Goal: Ask a question: Seek information or help from site administrators or community

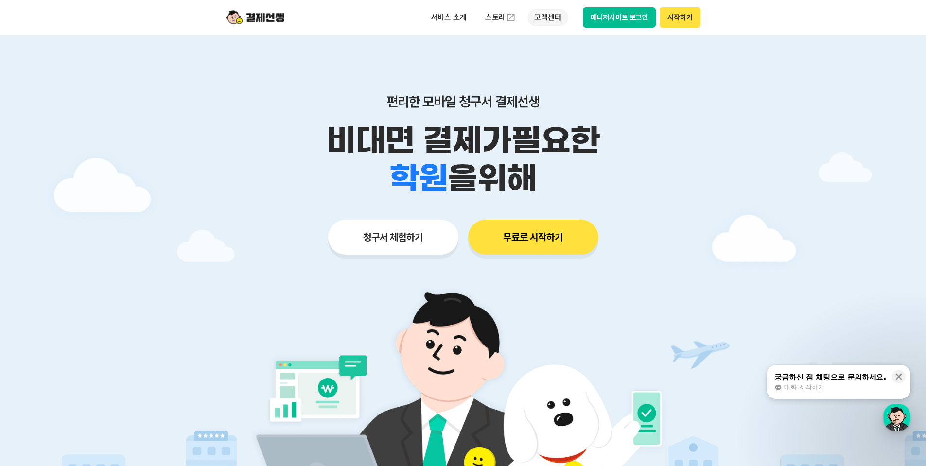
click at [561, 17] on p "고객센터" at bounding box center [547, 17] width 40 height 17
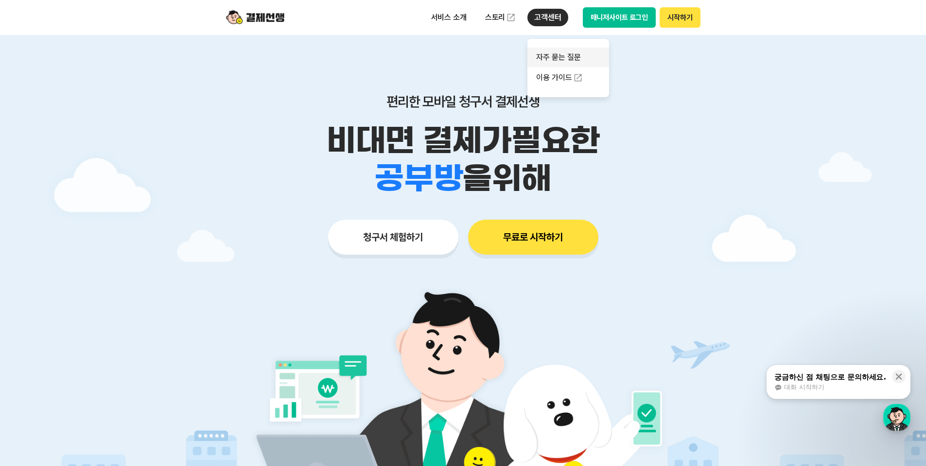
click at [571, 59] on link "자주 묻는 질문" at bounding box center [568, 57] width 82 height 19
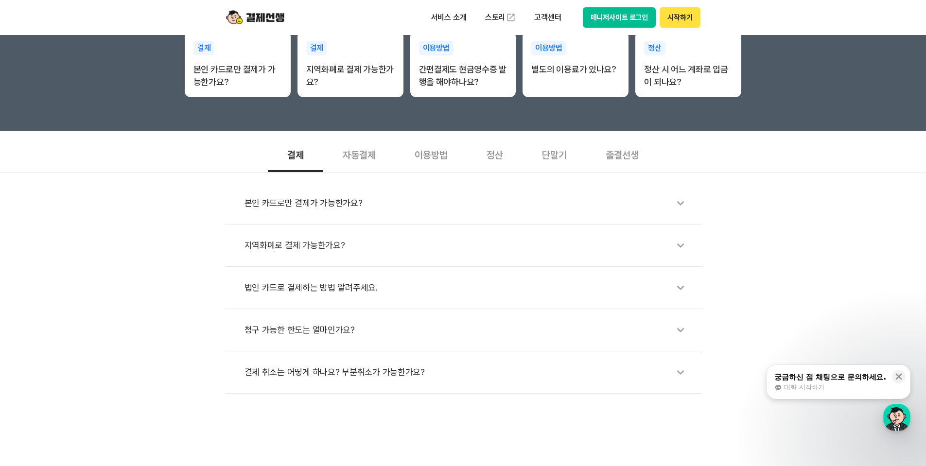
scroll to position [243, 0]
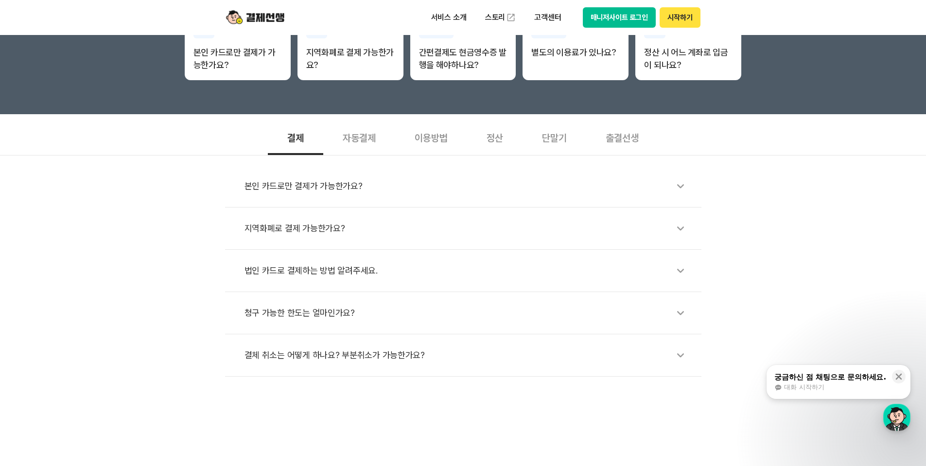
click at [361, 270] on div "법인 카드로 결제하는 방법 알려주세요." at bounding box center [467, 271] width 447 height 22
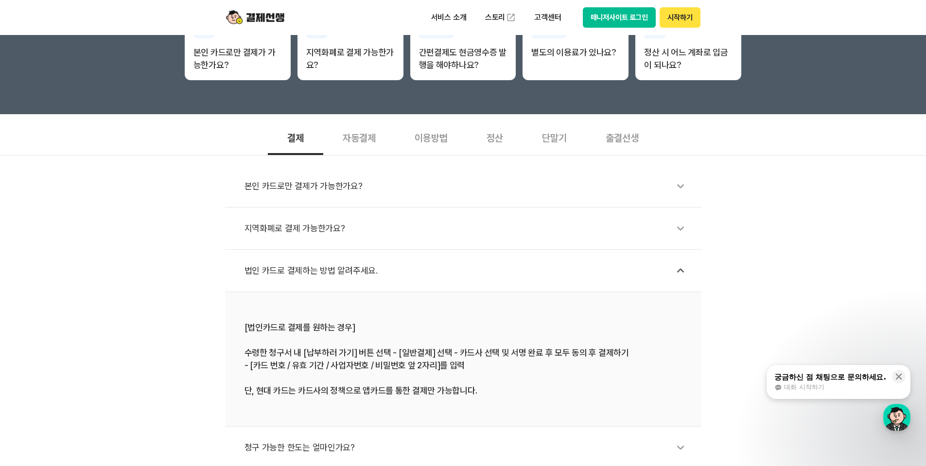
click at [348, 137] on div "자동결제" at bounding box center [359, 137] width 72 height 36
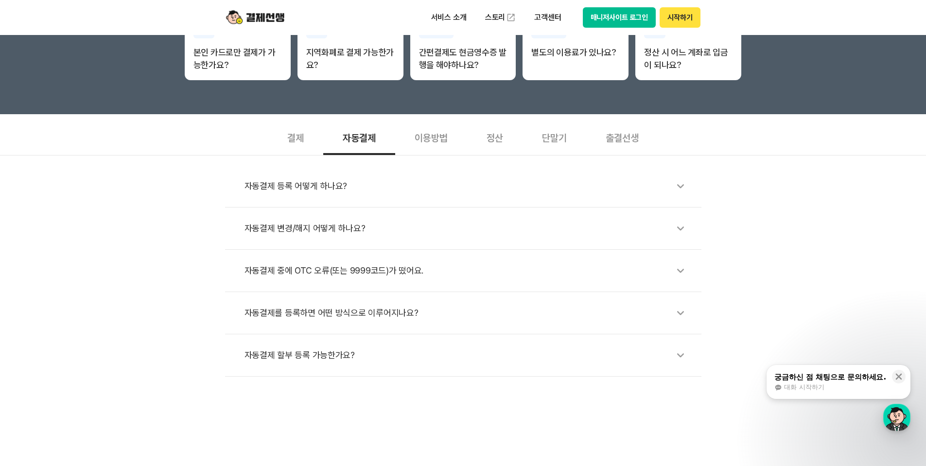
click at [431, 138] on div "이용방법" at bounding box center [431, 137] width 72 height 36
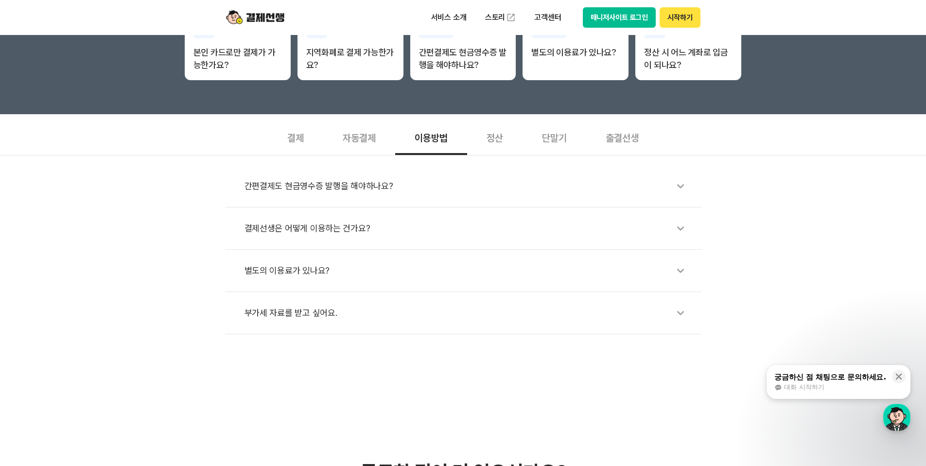
click at [527, 134] on div "단말기" at bounding box center [554, 137] width 64 height 36
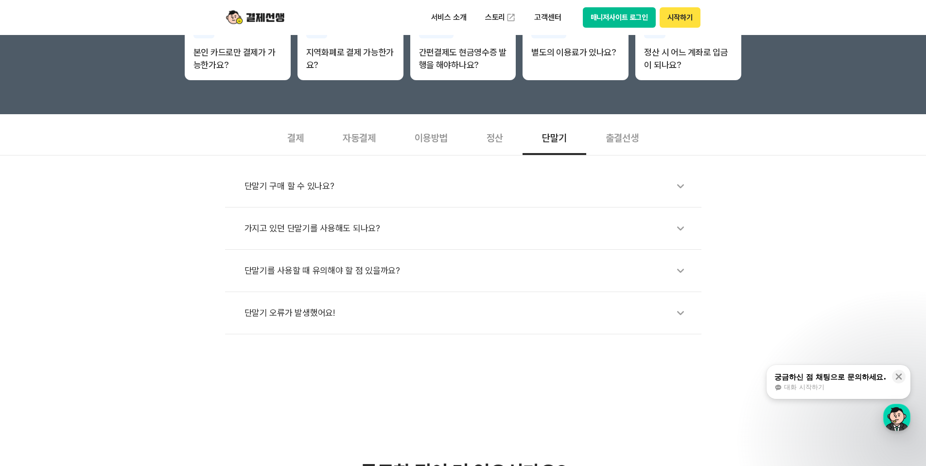
click at [499, 143] on div "정산" at bounding box center [494, 137] width 55 height 36
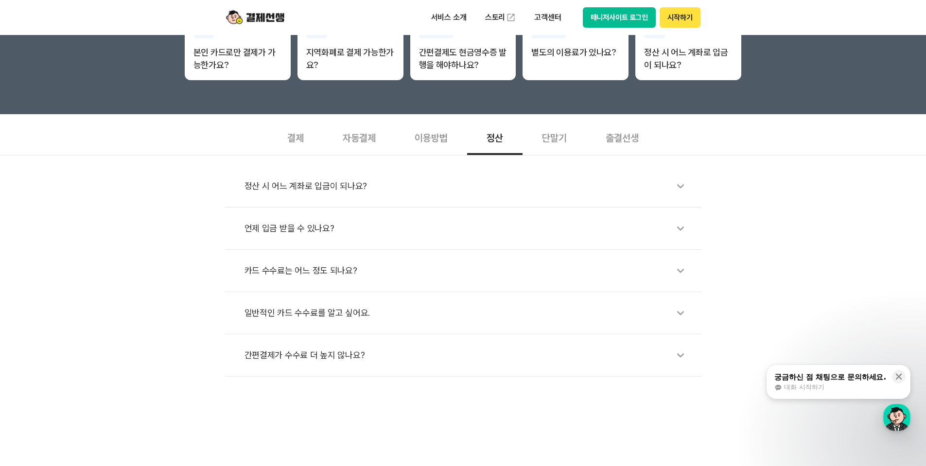
click at [535, 317] on div "일반적인 카드 수수료를 알고 싶어요." at bounding box center [467, 313] width 447 height 22
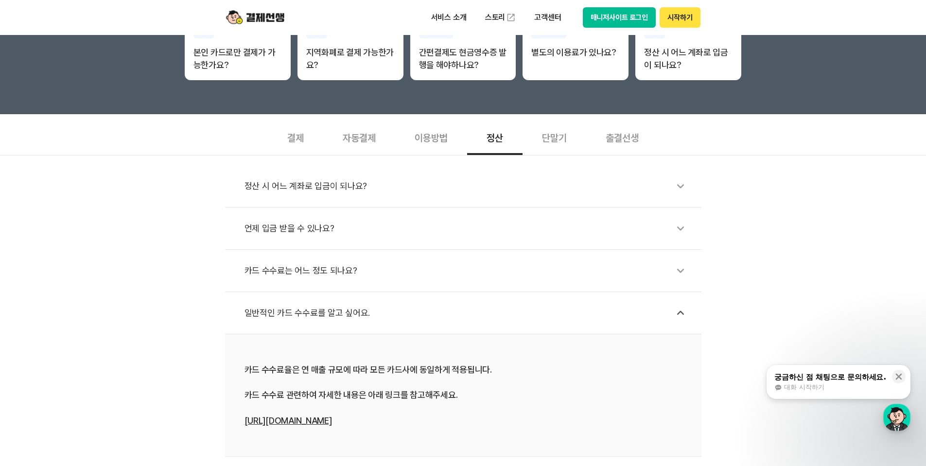
click at [521, 269] on div "카드 수수료는 어느 정도 되나요?" at bounding box center [467, 271] width 447 height 22
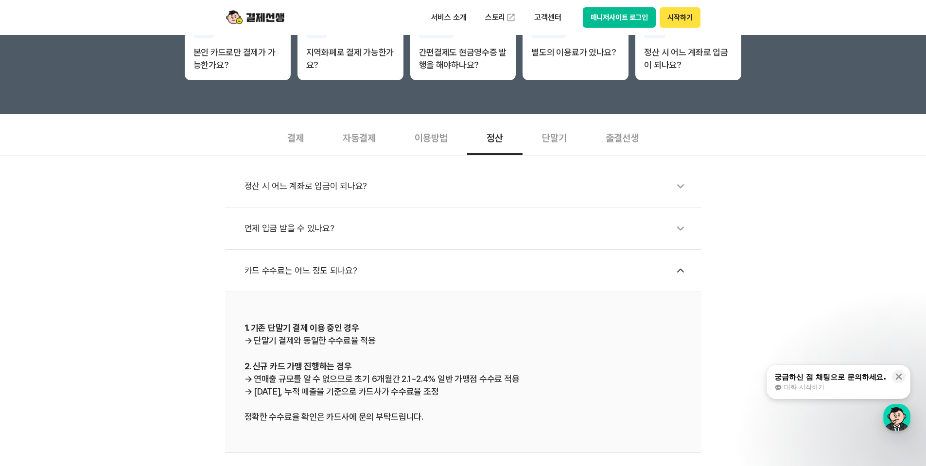
drag, startPoint x: 799, startPoint y: 374, endPoint x: 79, endPoint y: 306, distance: 723.0
click at [799, 374] on div "궁금하신 점 채팅으로 문의하세요." at bounding box center [830, 377] width 112 height 10
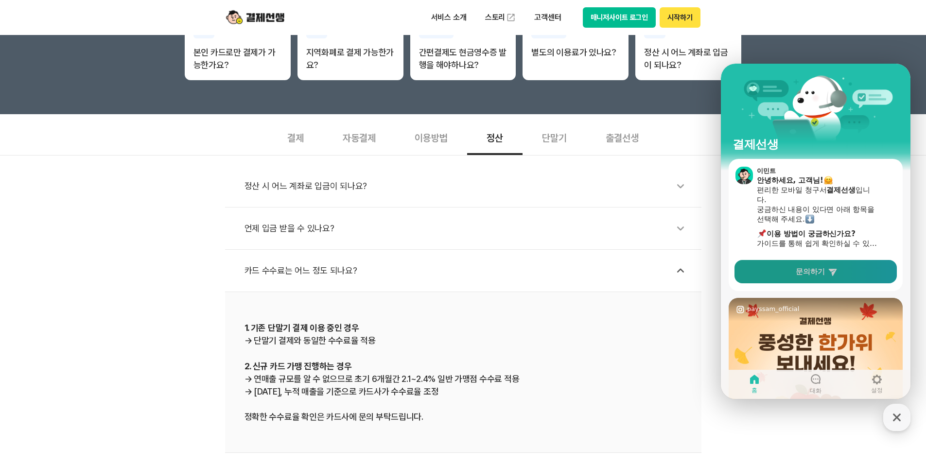
click at [806, 275] on span "문의하기" at bounding box center [810, 272] width 29 height 10
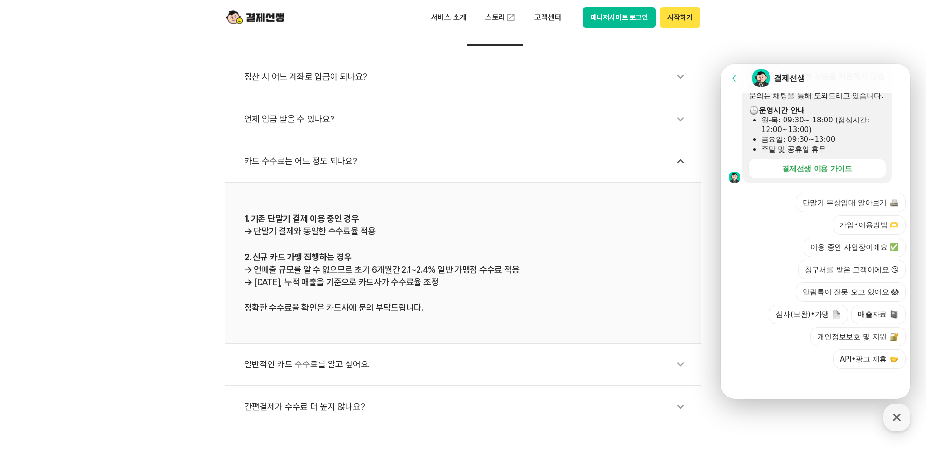
scroll to position [389, 0]
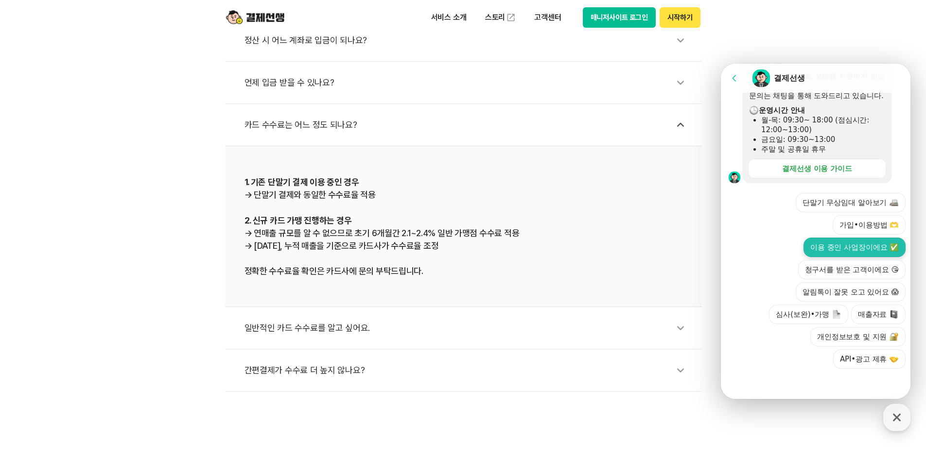
click at [838, 253] on button "이용 중인 사업장이에요 ✅" at bounding box center [854, 247] width 102 height 19
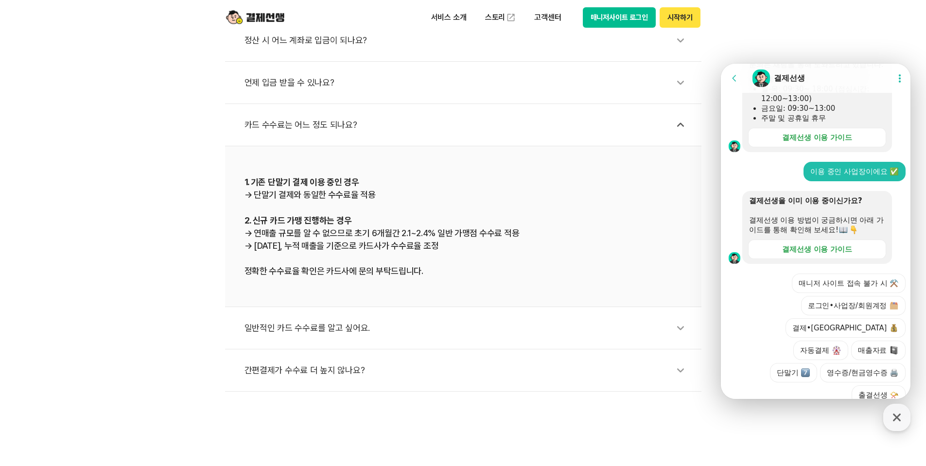
scroll to position [353, 0]
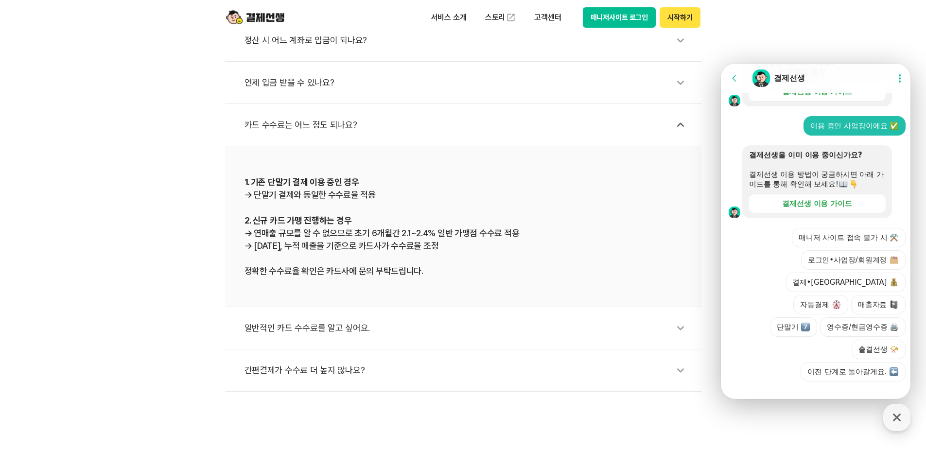
click at [781, 382] on div at bounding box center [817, 395] width 192 height 26
click at [813, 209] on div "결제선생 이용 가이드" at bounding box center [817, 204] width 70 height 10
click at [801, 382] on div at bounding box center [817, 395] width 192 height 26
click at [754, 384] on div at bounding box center [817, 395] width 192 height 26
click at [833, 292] on button "결제•[GEOGRAPHIC_DATA]" at bounding box center [845, 282] width 120 height 19
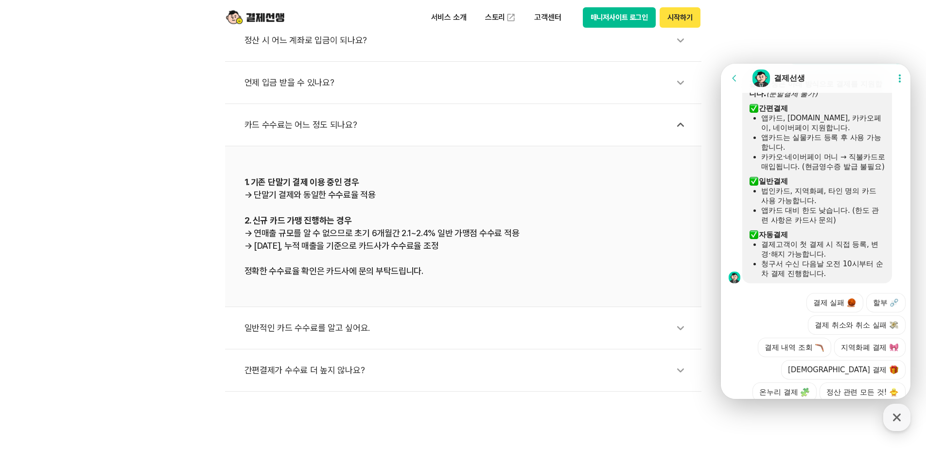
scroll to position [633, 0]
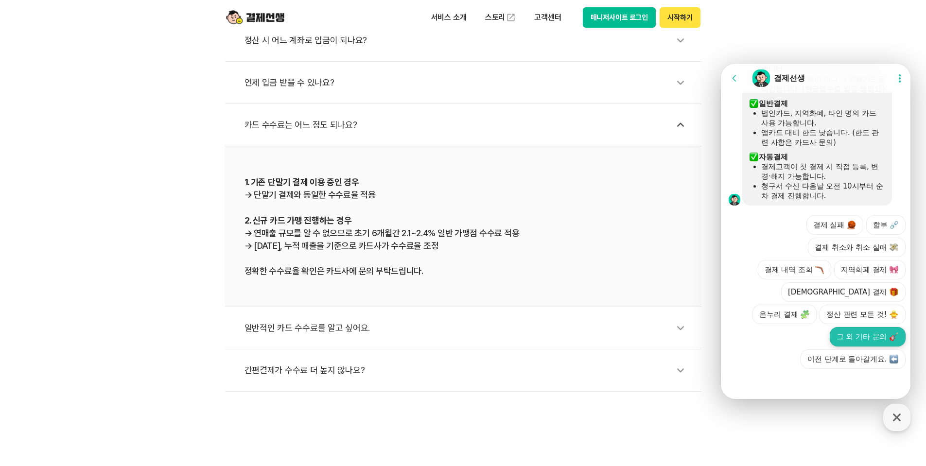
click at [834, 338] on button "그 외 기타 문의" at bounding box center [868, 336] width 76 height 19
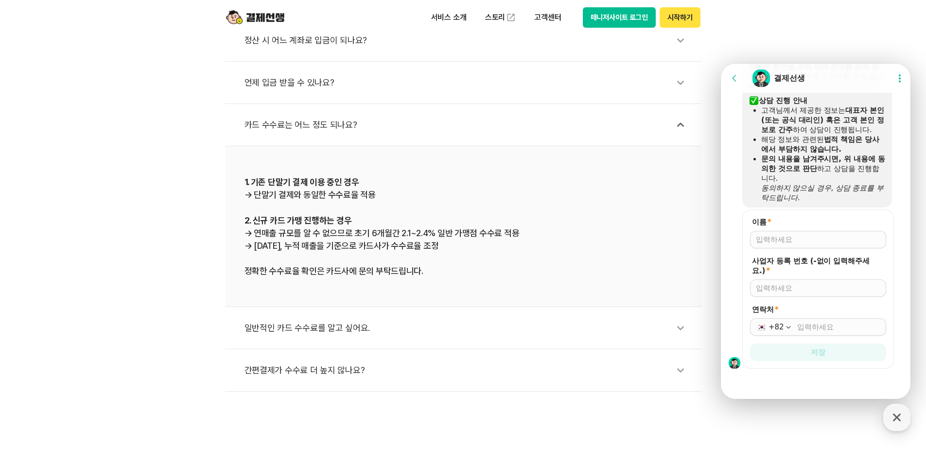
scroll to position [830, 0]
click at [791, 237] on input "이름 *" at bounding box center [818, 240] width 124 height 10
type input "[PERSON_NAME]"
click at [815, 287] on input "사업자 등록 번호 (-없이 입력해주세요.) *" at bounding box center [818, 288] width 124 height 10
type input "3251500806"
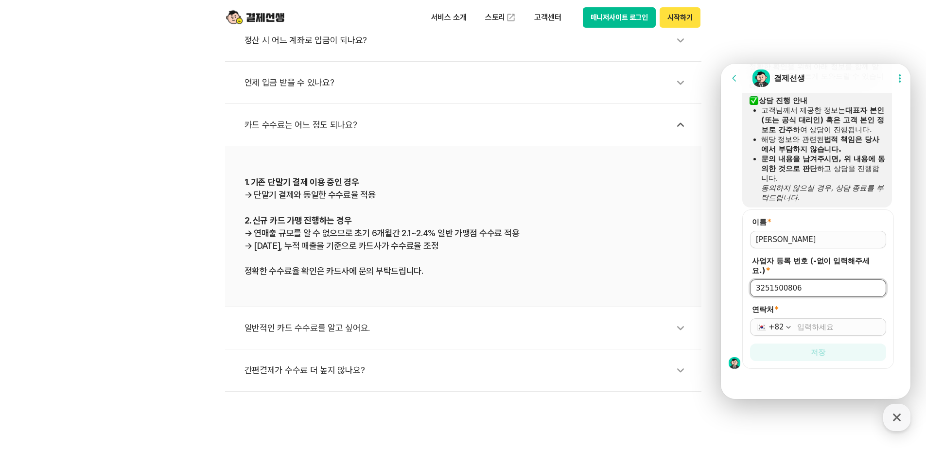
click at [811, 329] on input "연락처 *" at bounding box center [838, 327] width 83 height 10
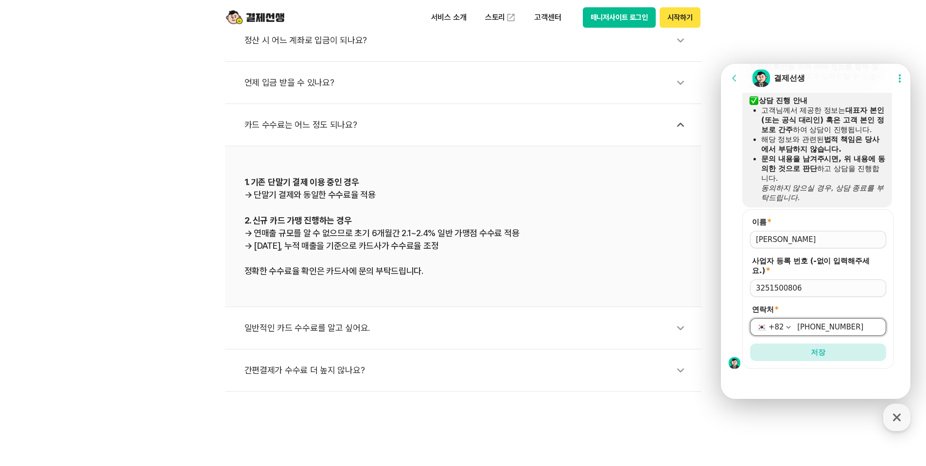
type input "[PHONE_NUMBER]"
click at [891, 331] on div "이름 * 사업자 등록 번호 (-없이 입력해주세요.) * 3251500806 연락처 * [PHONE_NUMBER] 저장" at bounding box center [817, 288] width 192 height 159
click at [844, 350] on button "저장" at bounding box center [818, 352] width 136 height 17
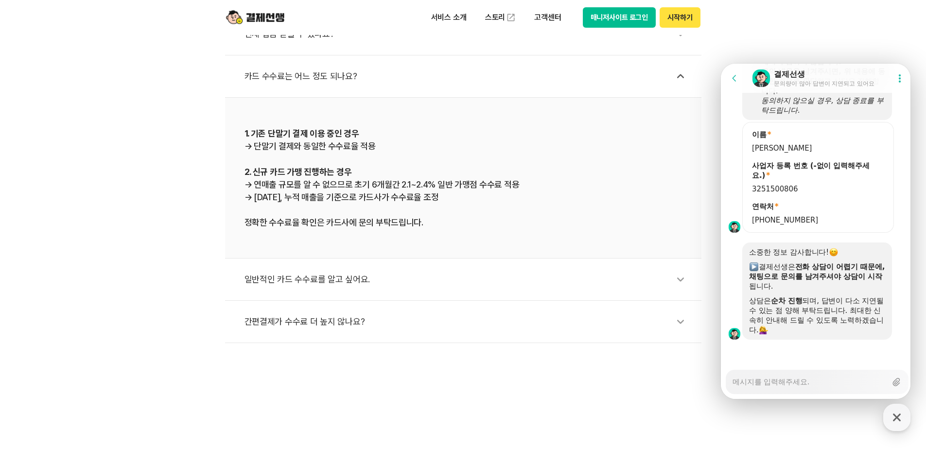
scroll to position [918, 0]
click at [766, 385] on textarea "Messenger Input Textarea" at bounding box center [809, 378] width 154 height 17
type textarea "x"
type textarea "d"
type textarea "x"
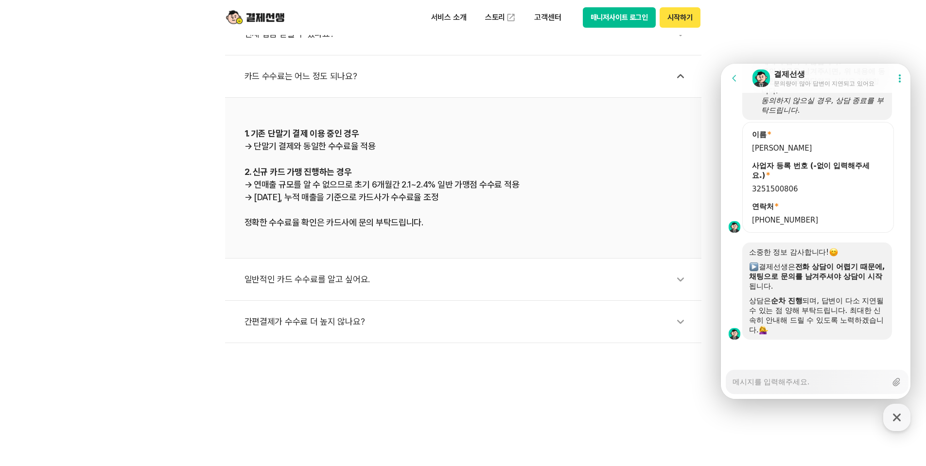
type textarea "x"
type textarea "ㅎ"
type textarea "x"
type textarea "해"
type textarea "x"
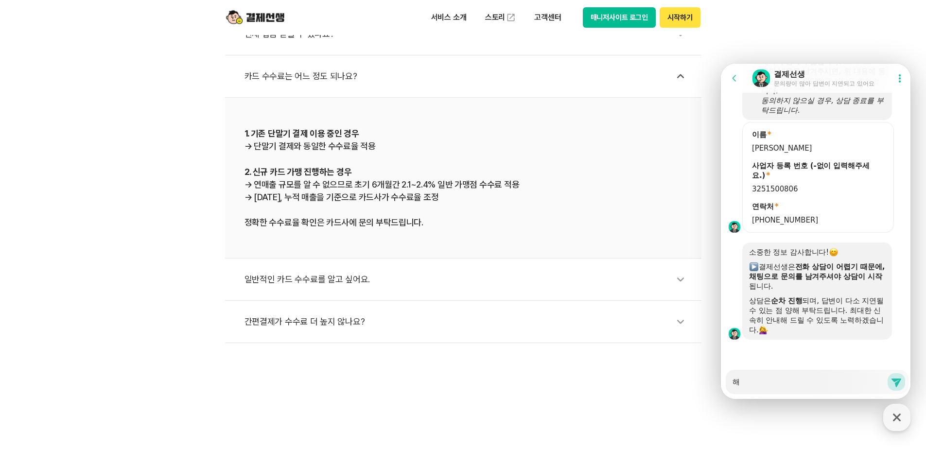
type textarea "행"
type textarea "x"
type textarea "해오"
type textarea "x"
type textarea "해외"
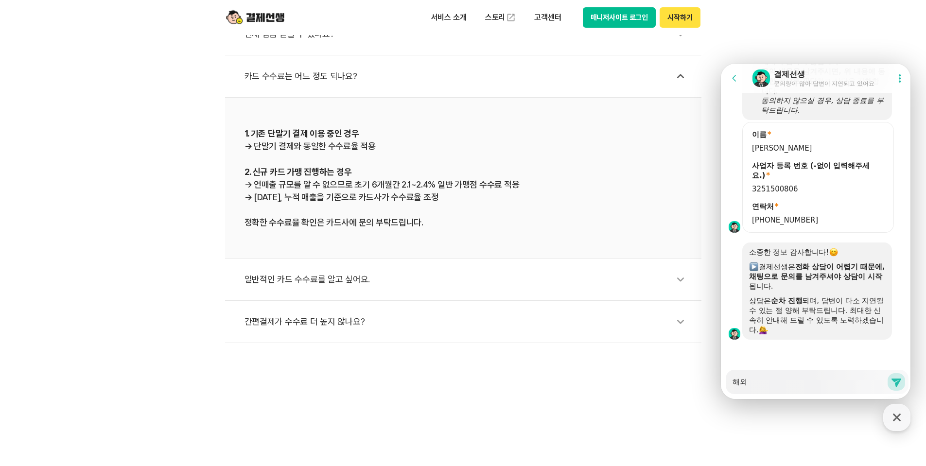
type textarea "x"
type textarea "해외"
type textarea "x"
type textarea "해외 ㅋ"
type textarea "x"
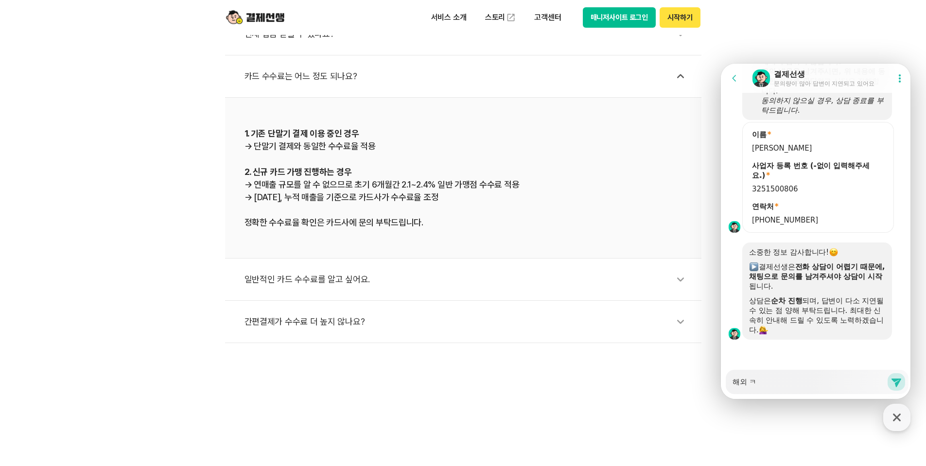
type textarea "해외 카"
type textarea "x"
type textarea "해외 칻"
type textarea "x"
type textarea "해외 카드"
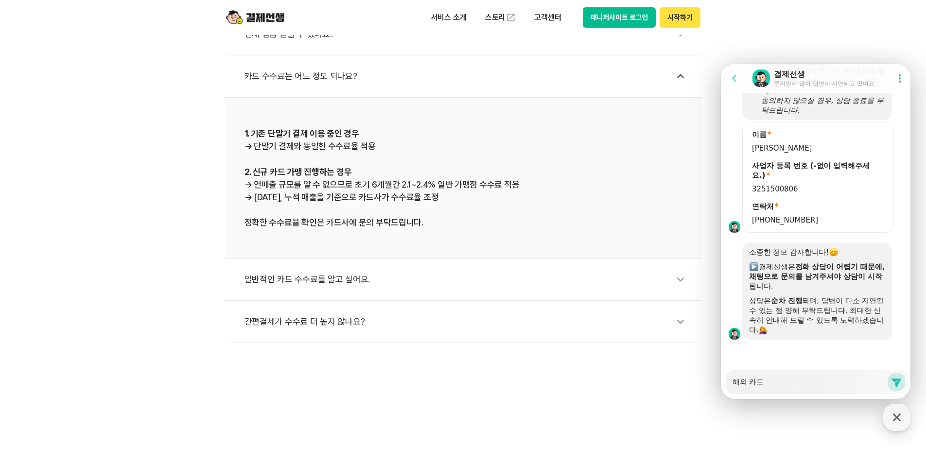
type textarea "x"
type textarea "해외 카등"
type textarea "x"
type textarea "해외 카드으"
type textarea "x"
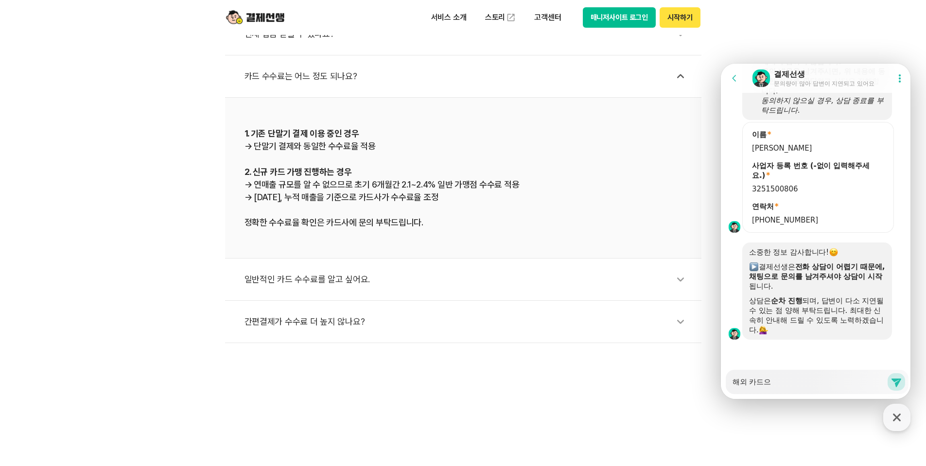
type textarea "해외 카드의"
type textarea "x"
type textarea "해외 카드의"
type textarea "x"
type textarea "해외 카드의"
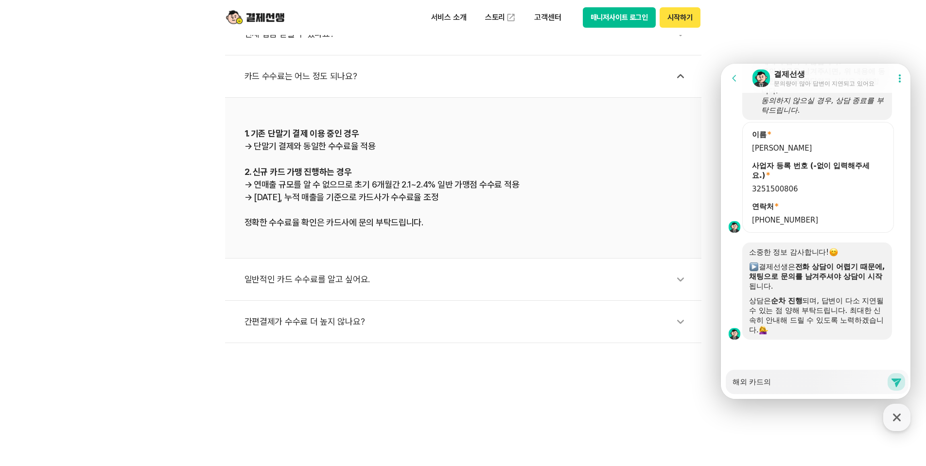
type textarea "x"
type textarea "해외 카드"
type textarea "x"
type textarea "해외 카드"
type textarea "x"
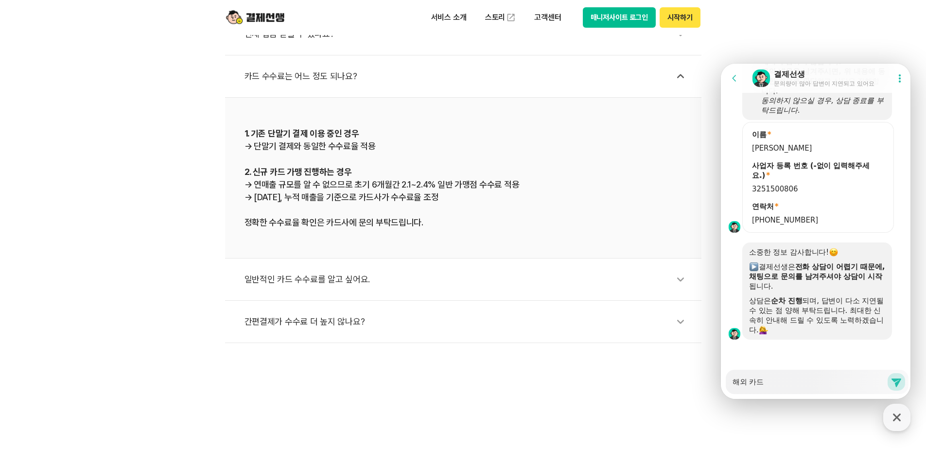
type textarea "해외 카드 ㄱ"
type textarea "x"
type textarea "해외 카드 겨"
type textarea "x"
type textarea "해외 카드 결"
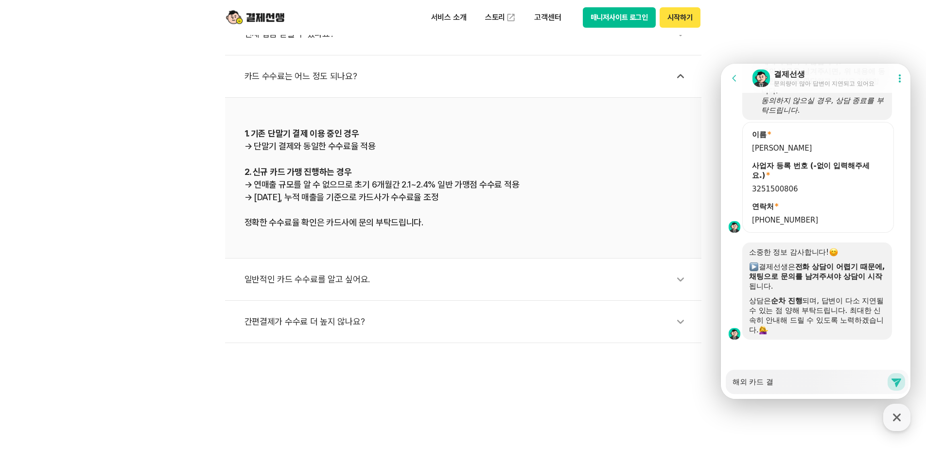
type textarea "x"
type textarea "해외 카드 결ㅈ"
type textarea "x"
type textarea "해외 카드 결제"
type textarea "x"
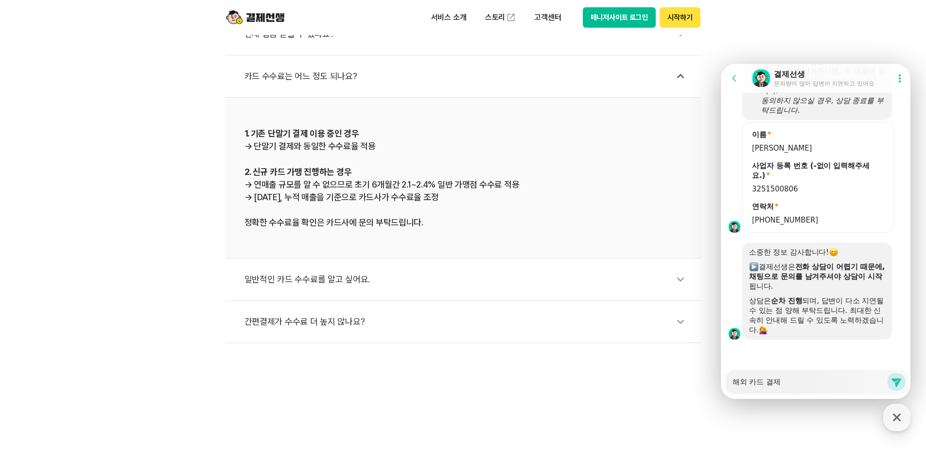
type textarea "해외 카드 결제"
type textarea "x"
type textarea "해외 카드 결제 ㄱ"
type textarea "x"
type textarea "해외 카드 결제 가"
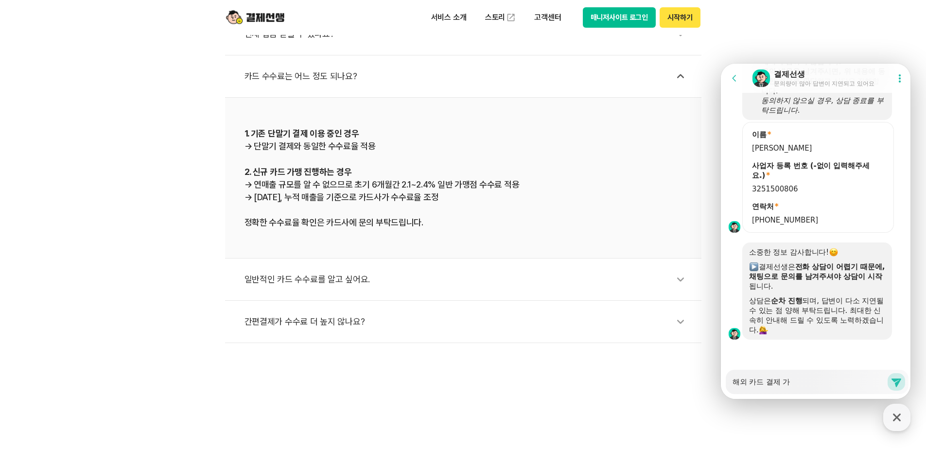
type textarea "x"
type textarea "해외 카드 결제 간"
type textarea "x"
type textarea "해외 카드 결제 가느"
type textarea "x"
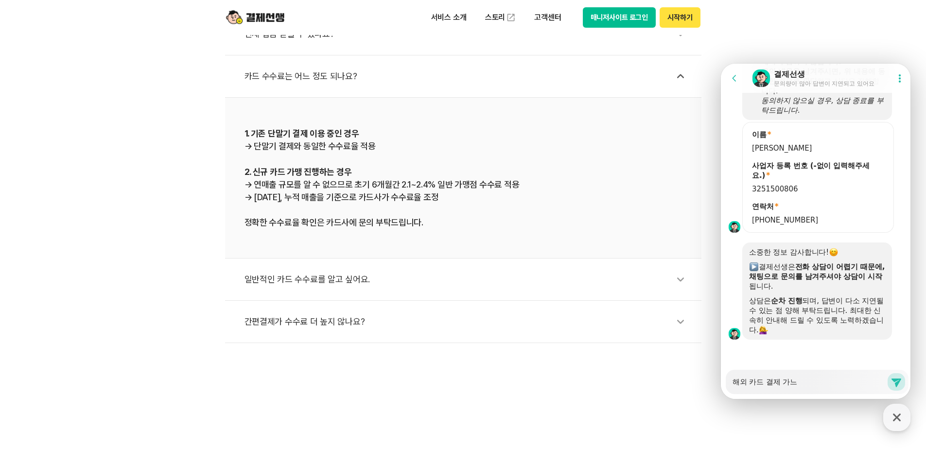
type textarea "해외 카드 결제 가능"
type textarea "x"
type textarea "해외 카드 결제 가능ㅇ"
type textarea "x"
type textarea "해외 카드 결제 가능여"
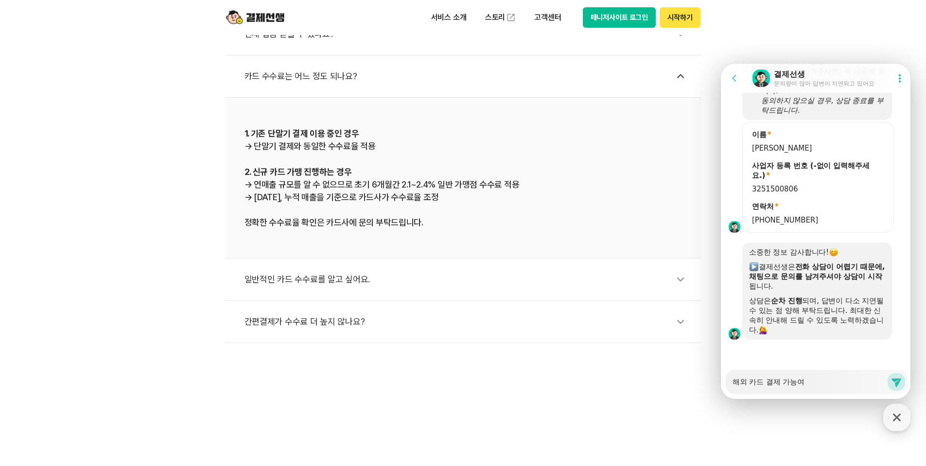
type textarea "x"
type textarea "해외 카드 결제 가능엽"
type textarea "x"
type textarea "해외 카드 결제 가능여부"
type textarea "x"
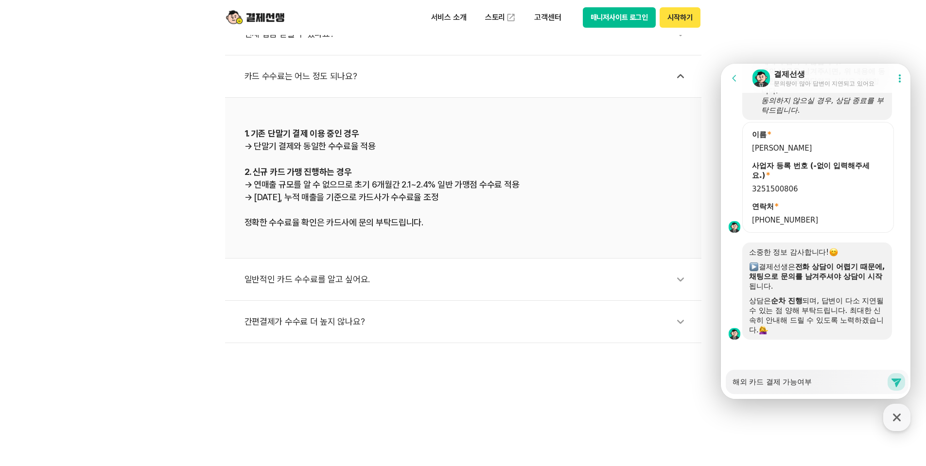
type textarea "해외 카드 결제 가능여부"
type textarea "x"
type textarea "해외 카드 결제 가능여부 ㅁ"
type textarea "x"
type textarea "해외 카드 결제 가능여부 무"
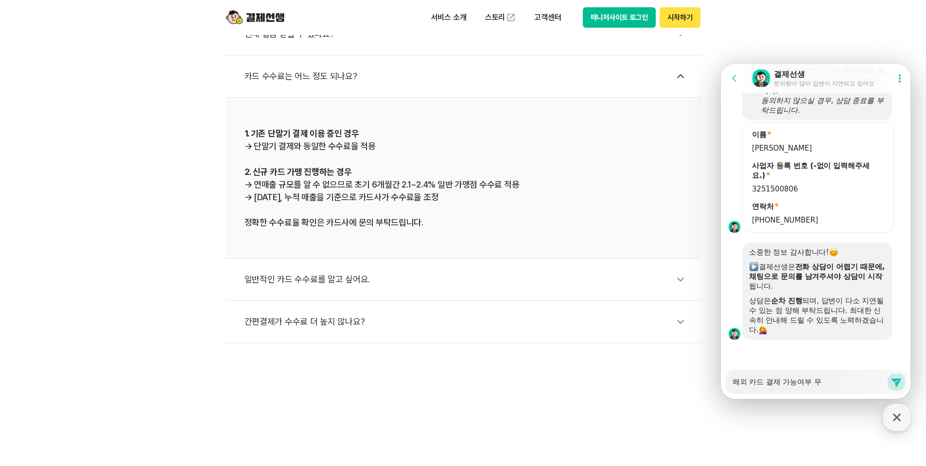
type textarea "x"
type textarea "해외 카드 결제 가능여부 문ㅇ"
type textarea "x"
type textarea "해외 카드 결제 가능여부 문으"
type textarea "x"
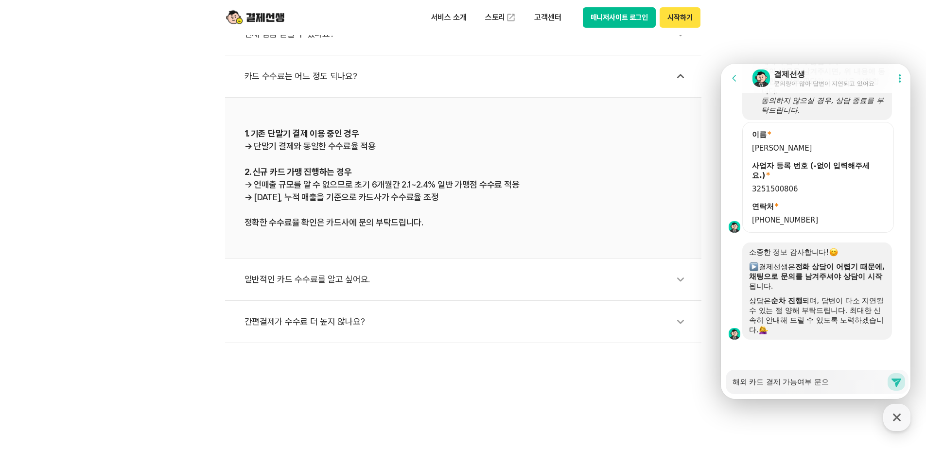
type textarea "해외 카드 결제 가능여부 문의"
type textarea "x"
type textarea "해외 카드 결제 가능여부 문읟"
type textarea "x"
type textarea "해외 카드 결제 가능여부 문의드"
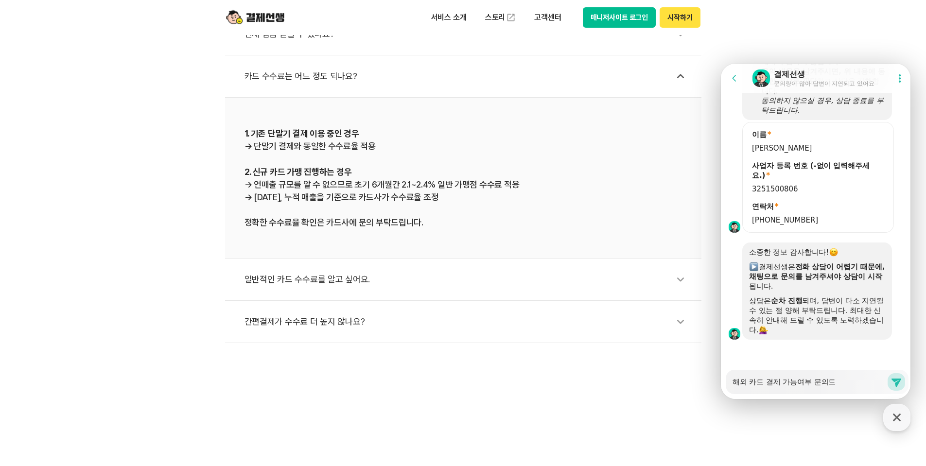
type textarea "x"
type textarea "해외 카드 결제 가능여부 문의들"
type textarea "x"
type textarea "해외 카드 결제 가능여부 문의드리"
type textarea "x"
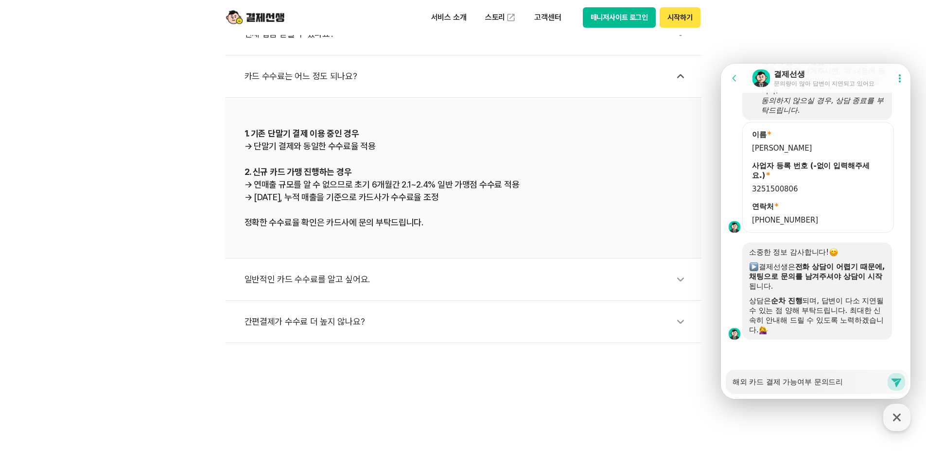
type textarea "해외 카드 결제 가능여부 문의드립"
type textarea "x"
type textarea "해외 카드 결제 가능여부 문의드립ㄴ"
type textarea "x"
type textarea "해외 카드 결제 가능여부 문의드립니"
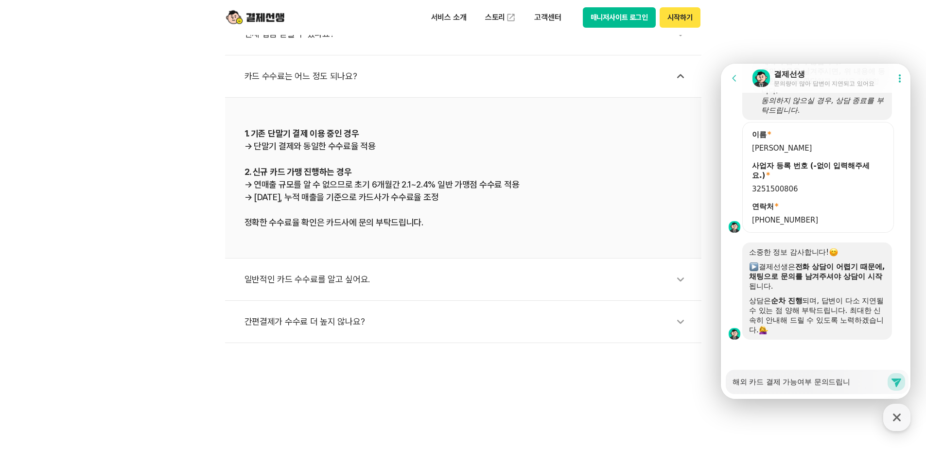
type textarea "x"
type textarea "해외 카드 결제 가능여부 문의드립닏"
type textarea "x"
type textarea "해외 카드 결제 가능여부 문의드립니다"
type textarea "x"
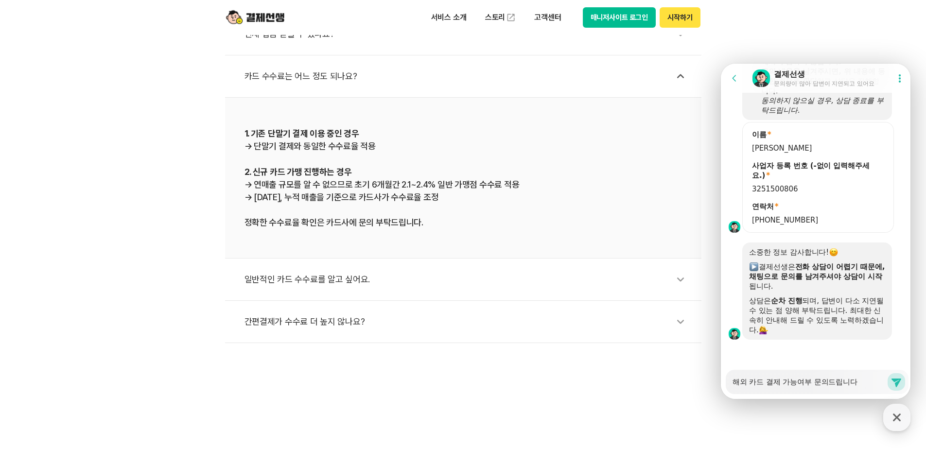
type textarea "해외 카드 결제 가능여부 문의드립니다."
type textarea "x"
type textarea "해외 카드 결제 가능여부 문의드립니다."
type textarea "x"
type textarea "ㅂ해외 카드 결제 가능여부 문의드립니다."
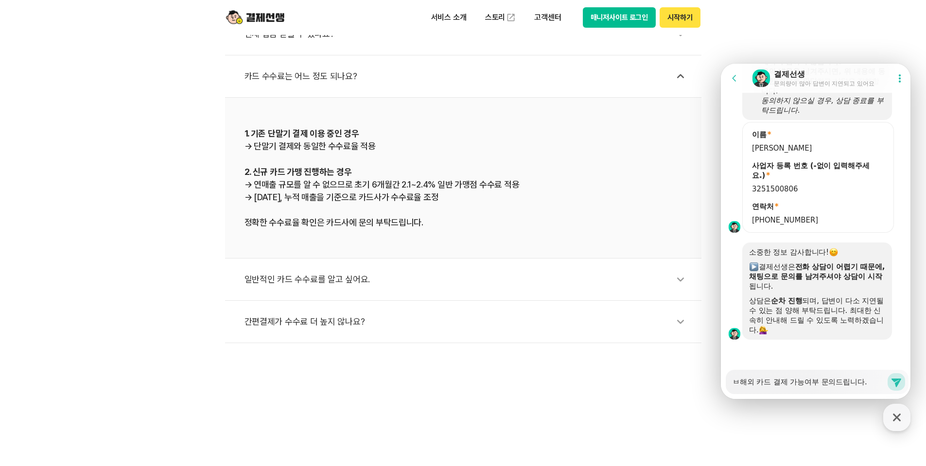
type textarea "x"
type textarea "비해외 카드 결제 가능여부 문의드립니다."
type textarea "x"
type textarea "빚해외 카드 결제 가능여부 문의드립니다."
type textarea "x"
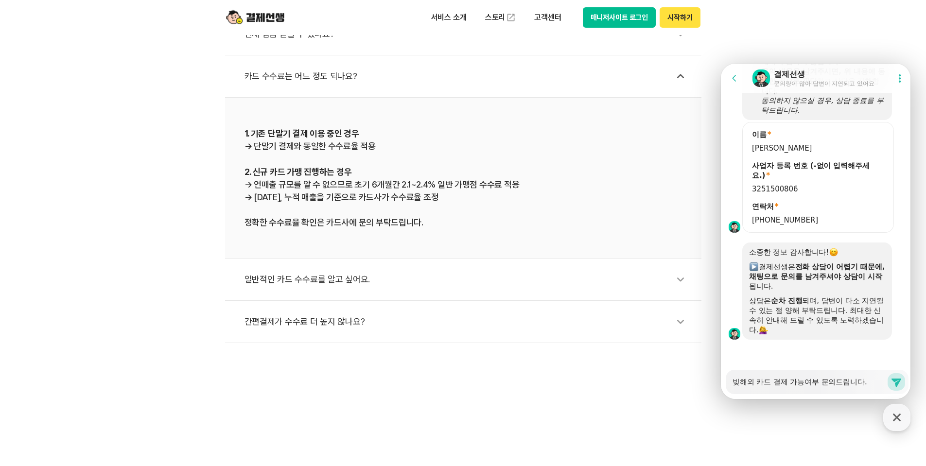
type textarea "비자해외 카드 결제 가능여부 문의드립니다."
type textarea "x"
type textarea "비자/해외 카드 결제 가능여부 문의드립니다."
type textarea "x"
type textarea "비자/ㅁ해외 카드 결제 가능여부 문의드립니다."
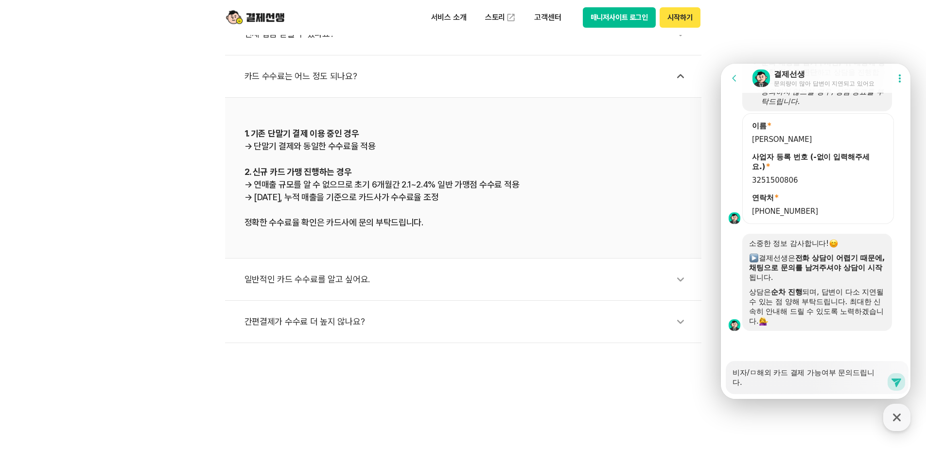
type textarea "x"
type textarea "비자/마해외 카드 결제 가능여부 문의드립니다."
type textarea "x"
type textarea "비자/맛해외 카드 결제 가능여부 문의드립니다."
type textarea "x"
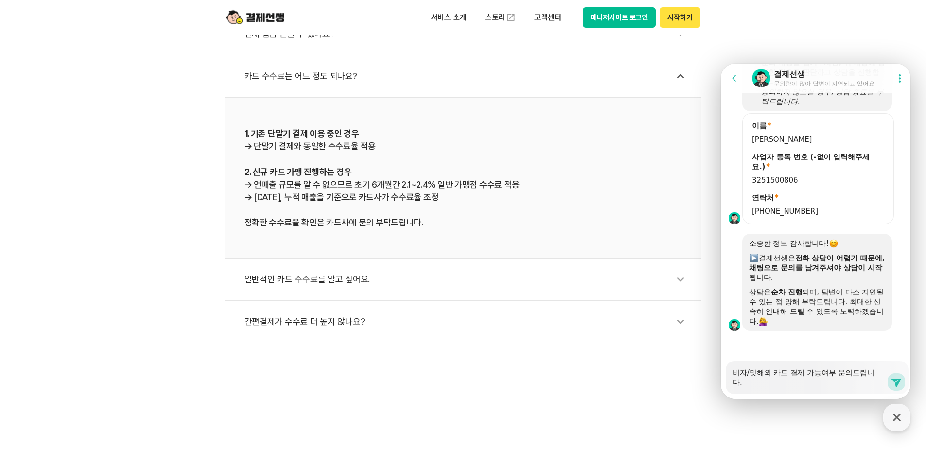
type textarea "비자/마스해외 카드 결제 가능여부 문의드립니다."
type textarea "x"
type textarea "비자/마슽해외 카드 결제 가능여부 문의드립니다."
type textarea "x"
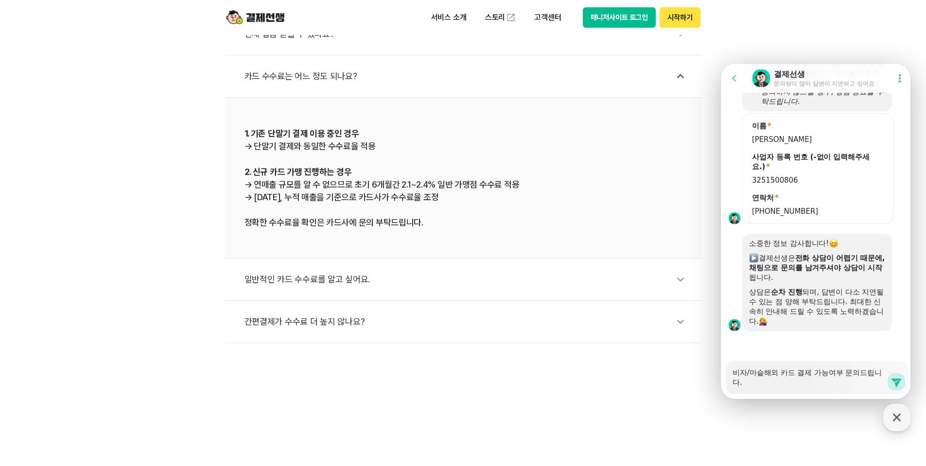
type textarea "비자/마스터해외 카드 결제 가능여부 문의드립니다."
type textarea "x"
type textarea "비자/마스터 해외 카드 결제 가능여부 문의드립니다."
type textarea "x"
type textarea "비자/마스터해외 카드 결제 가능여부 문의드립니다."
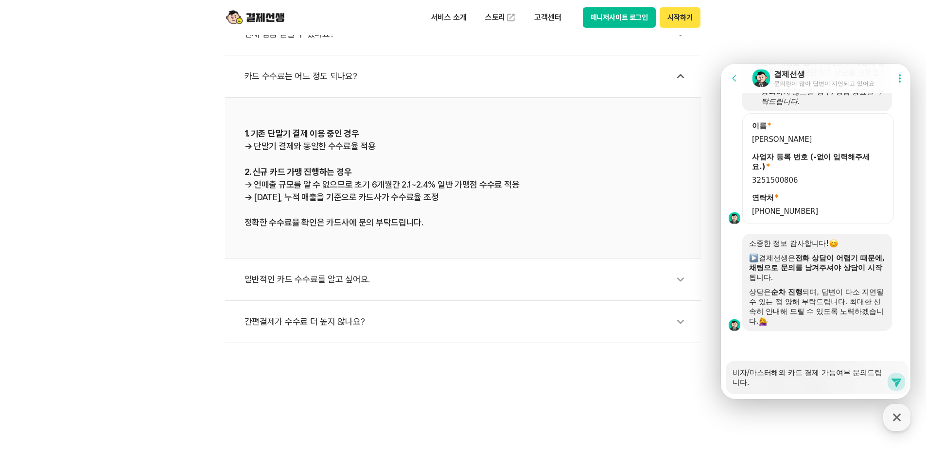
type textarea "x"
type textarea "비자/마스해외 카드 결제 가능여부 문의드립니다."
type textarea "x"
type textarea "비자/마해외 카드 결제 가능여부 문의드립니다."
type textarea "x"
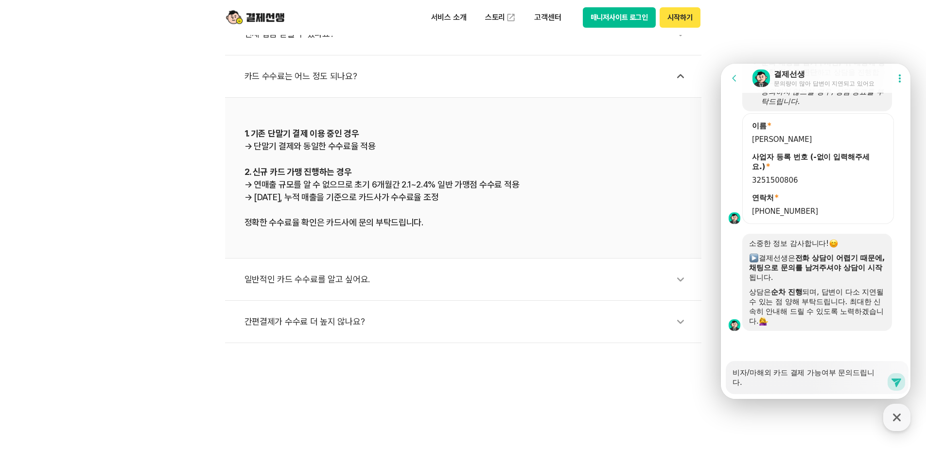
type textarea "비자/해외 카드 결제 가능여부 문의드립니다."
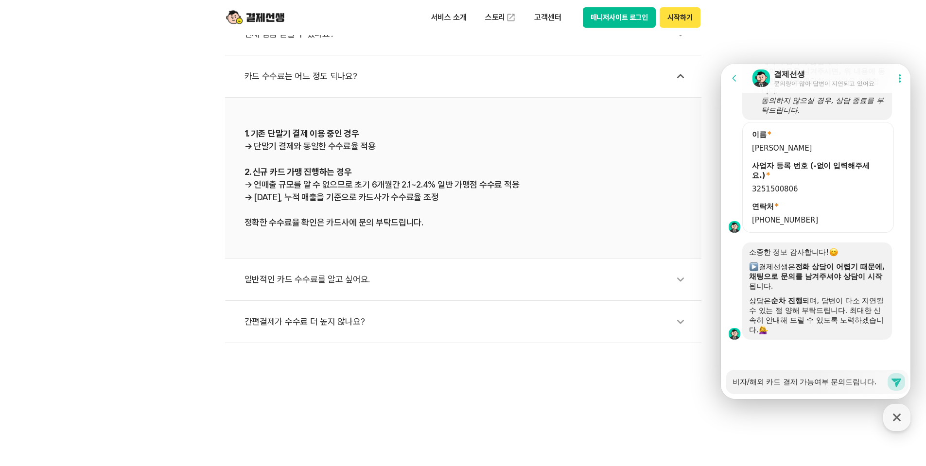
type textarea "x"
type textarea "비자해외 카드 결제 가능여부 문의드립니다."
type textarea "x"
type textarea "비해외 카드 결제 가능여부 문의드립니다."
type textarea "x"
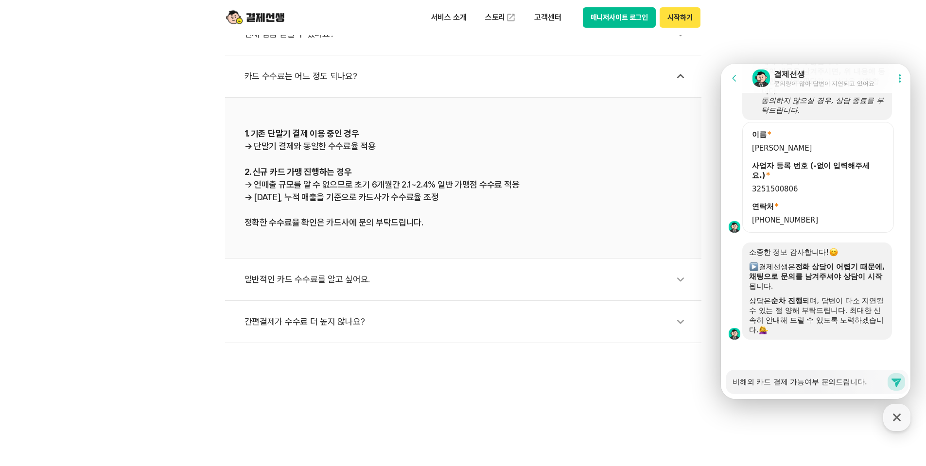
type textarea "해외 카드 결제 가능여부 문의드립니다."
type textarea "x"
type textarea "해외 카드 결제 가능 여부 문의드립니다."
type textarea "x"
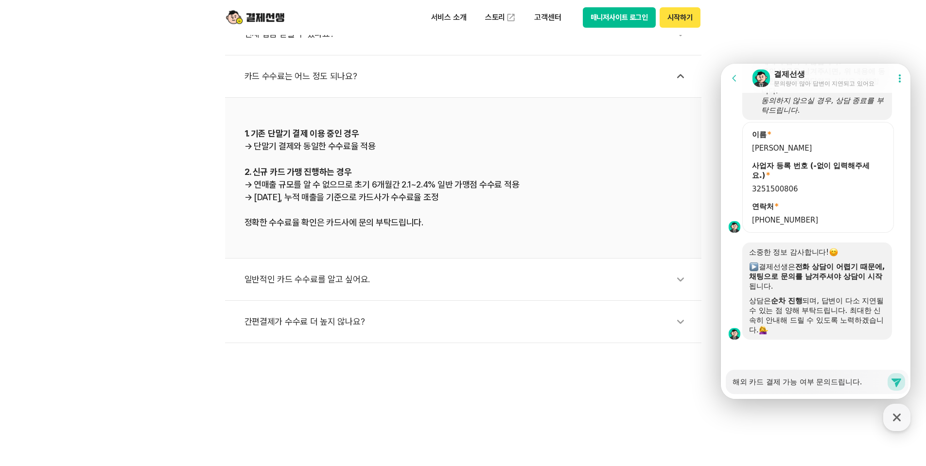
type textarea "해외 카드 결제 가능 여부 문의드립니다. ("
type textarea "x"
type textarea "해외 카드 결제 가능 여부 문의드립니다. (ㅂ"
type textarea "x"
type textarea "해외 카드 결제 가능 여부 문의드립니다. (비"
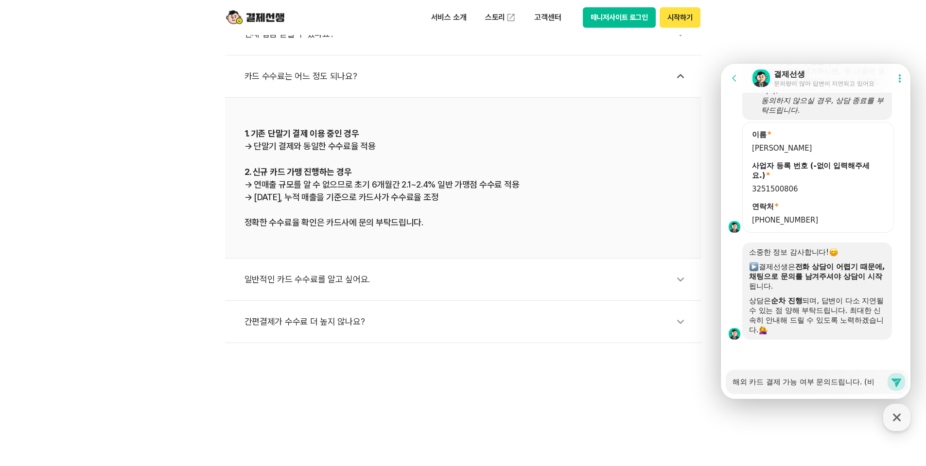
type textarea "x"
type textarea "해외 카드 결제 가능 여부 문의드립니다. (빚"
type textarea "x"
type textarea "해외 카드 결제 가능 여부 문의드립니다. (비자"
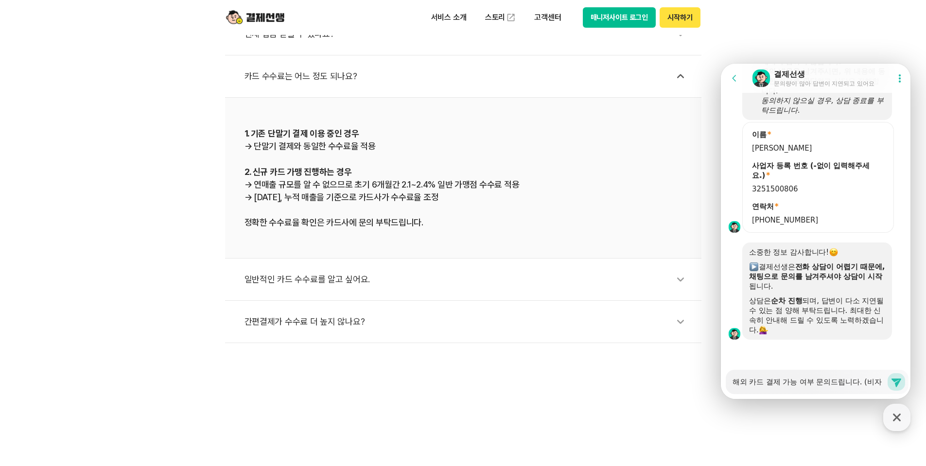
type textarea "x"
type textarea "해외 카드 결제 가능 여부 문의드립니다. (비자/"
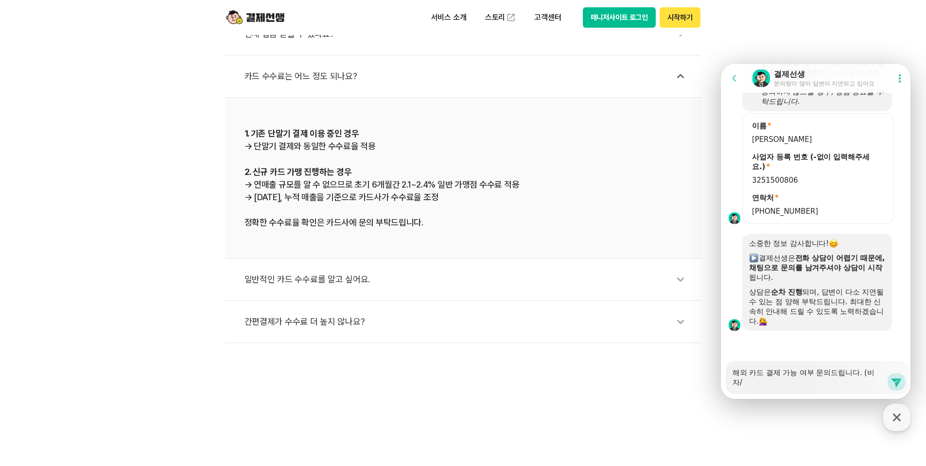
type textarea "x"
type textarea "해외 카드 결제 가능 여부 문의드립니다. (비자/ㅁ"
type textarea "x"
type textarea "해외 카드 결제 가능 여부 문의드립니다. (비자/마"
type textarea "x"
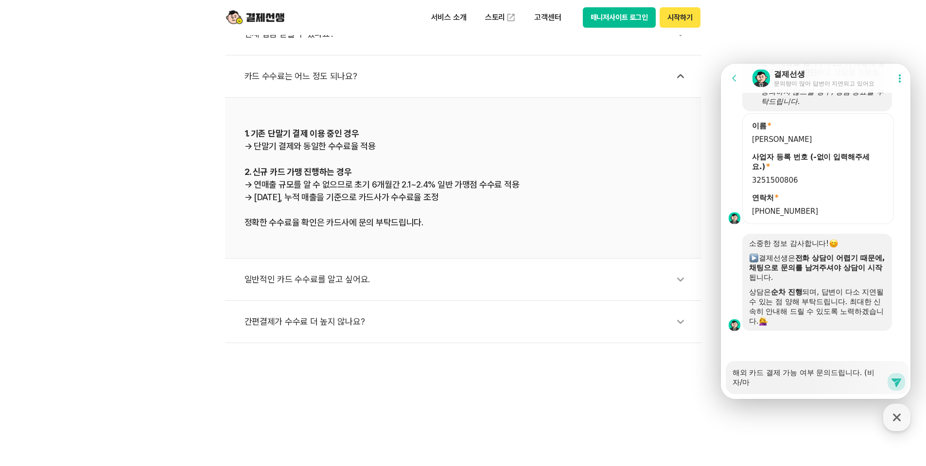
type textarea "해외 카드 결제 가능 여부 문의드립니다. (비자/맛"
type textarea "x"
type textarea "해외 카드 결제 가능 여부 문의드립니다. (비자/마스"
type textarea "x"
type textarea "해외 카드 결제 가능 여부 문의드립니다. (비자/마슽"
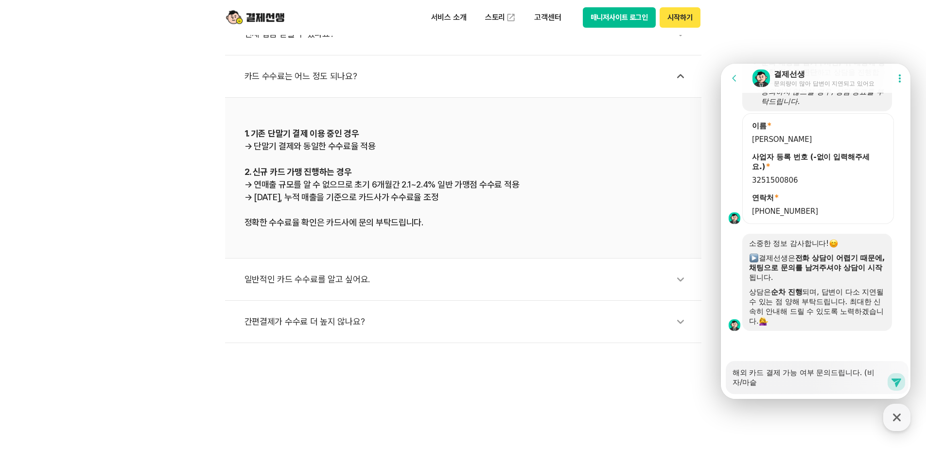
type textarea "x"
type textarea "해외 카드 결제 가능 여부 문의드립니다. (비자/마스터"
type textarea "x"
type textarea "해외 카드 결제 가능 여부 문의드립니다. (비자/마스터)"
type textarea "x"
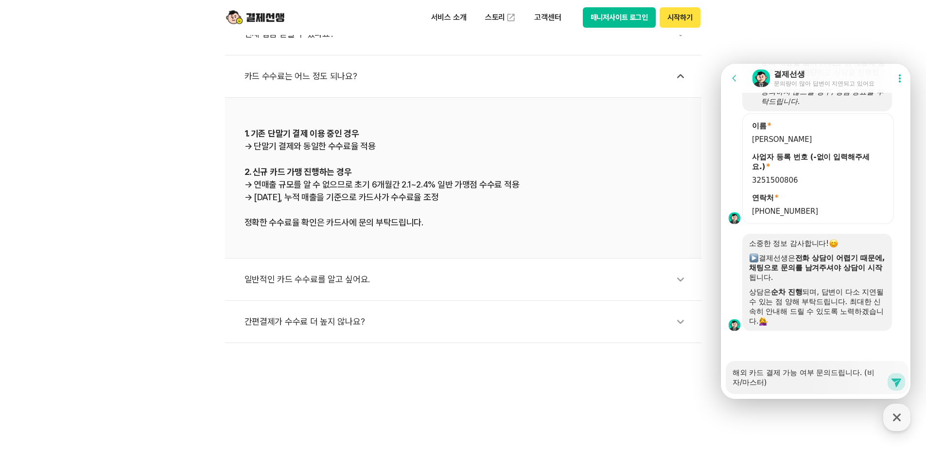
type textarea "ㅇ해외 카드 결제 가능 여부 문의드립니다. (비자/마스터)"
type textarea "x"
type textarea "오해외 카드 결제 가능 여부 문의드립니다. (비자/마스터)"
type textarea "x"
type textarea "외해외 카드 결제 가능 여부 문의드립니다. (비자/마스터)"
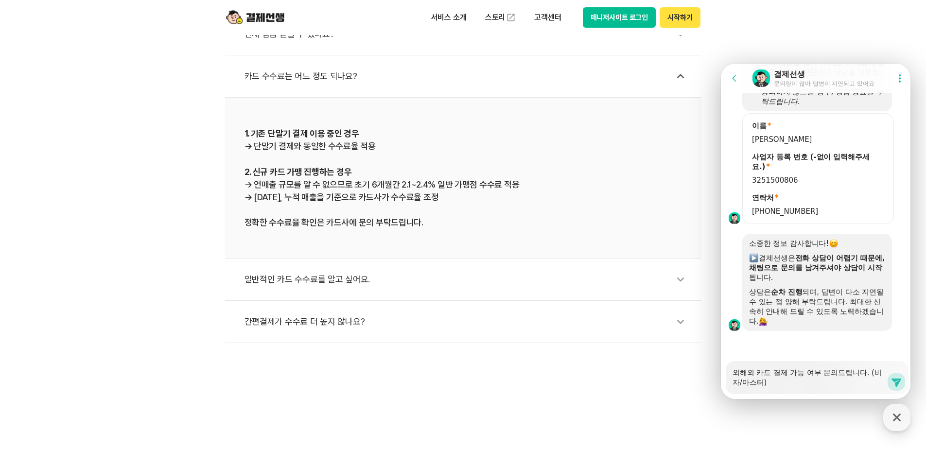
type textarea "x"
type textarea "왹해외 카드 결제 가능 여부 문의드립니다. (비자/마스터)"
type textarea "x"
type textarea "외구해외 카드 결제 가능 여부 문의드립니다. (비자/마스터)"
type textarea "x"
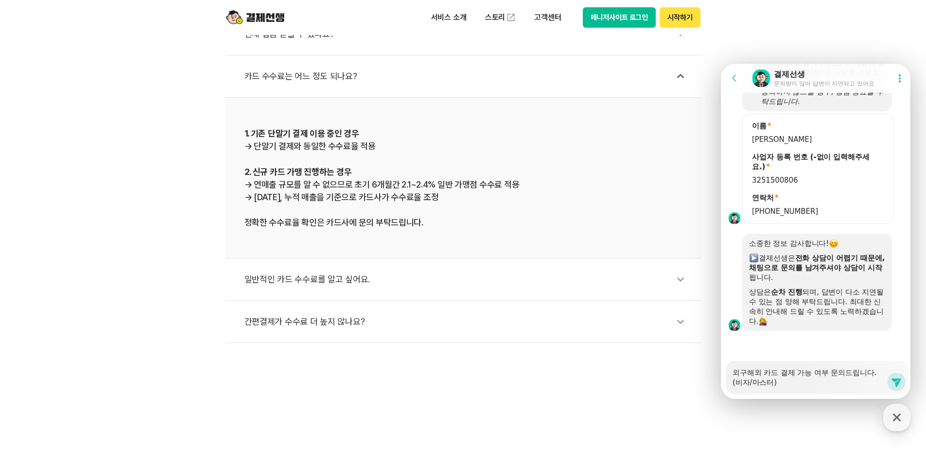
type textarea "외국해외 카드 결제 가능 여부 문의드립니다. (비자/마스터)"
type textarea "x"
type textarea "외국ㅇ해외 카드 결제 가능 여부 문의드립니다. (비자/마스터)"
type textarea "x"
type textarea "외국이해외 카드 결제 가능 여부 문의드립니다. (비자/마스터)"
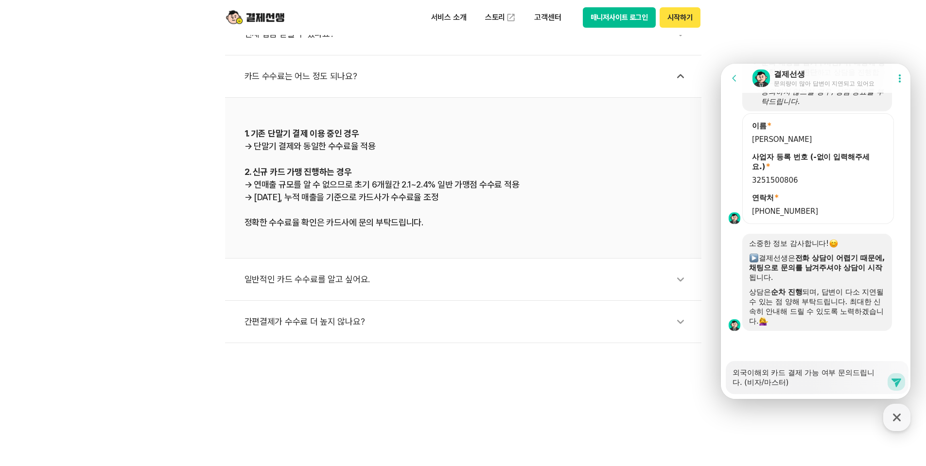
type textarea "x"
type textarea "[DEMOGRAPHIC_DATA]해외 카드 결제 가능 여부 문의드립니다. (비자/마스터)"
type textarea "x"
type textarea "외국인ㅇ해외 카드 결제 가능 여부 문의드립니다. (비자/마스터)"
type textarea "x"
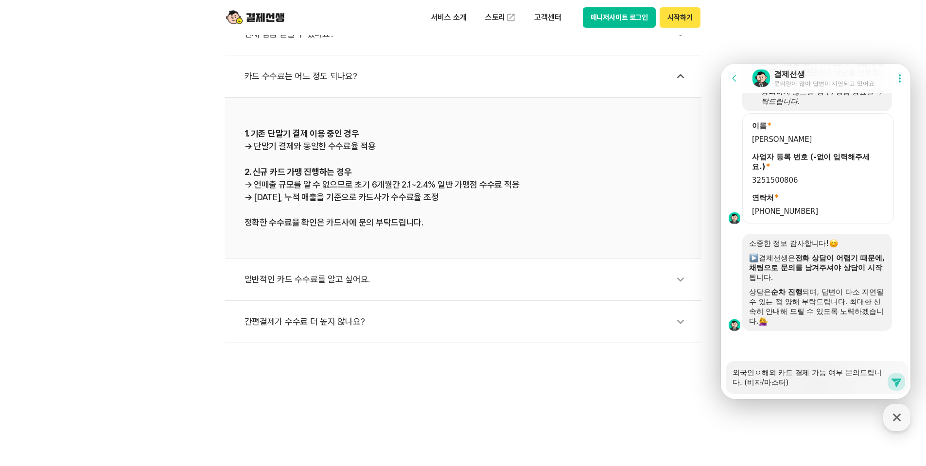
type textarea "[DEMOGRAPHIC_DATA]이해외 카드 결제 가능 여부 문의드립니다. (비자/마스터)"
type textarea "x"
type textarea "외국인이 해외 카드 결제 가능 여부 문의드립니다. (비자/마스터)"
type textarea "x"
type textarea "외국인이 ㅂ해외 카드 결제 가능 여부 문의드립니다. (비자/마스터)"
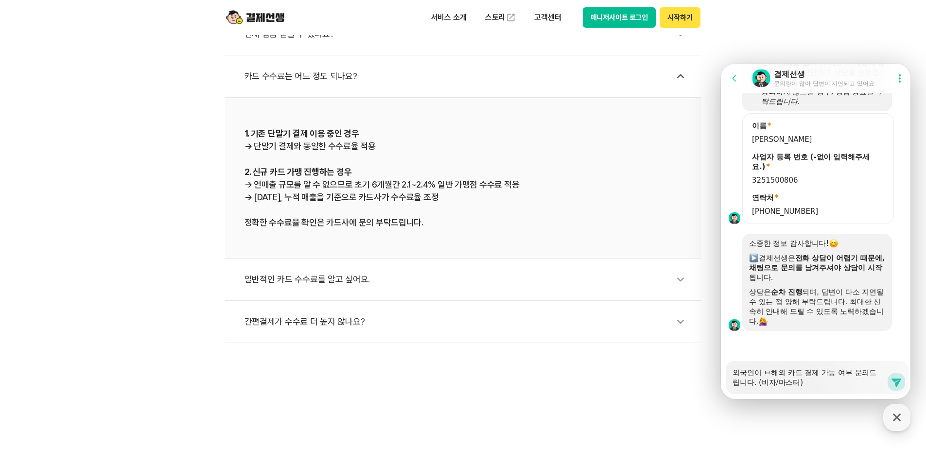
type textarea "x"
type textarea "[DEMOGRAPHIC_DATA]이 보해외 카드 결제 가능 여부 문의드립니다. (비자/마스터)"
type textarea "x"
click at [905, 377] on div "Messenger Input Textarea 외국인이 보유한 해외 카드 결제 가능 여부 문의드립니다. (비자/마스터) Send new mess…" at bounding box center [817, 377] width 183 height 33
click at [893, 381] on icon at bounding box center [896, 383] width 10 height 9
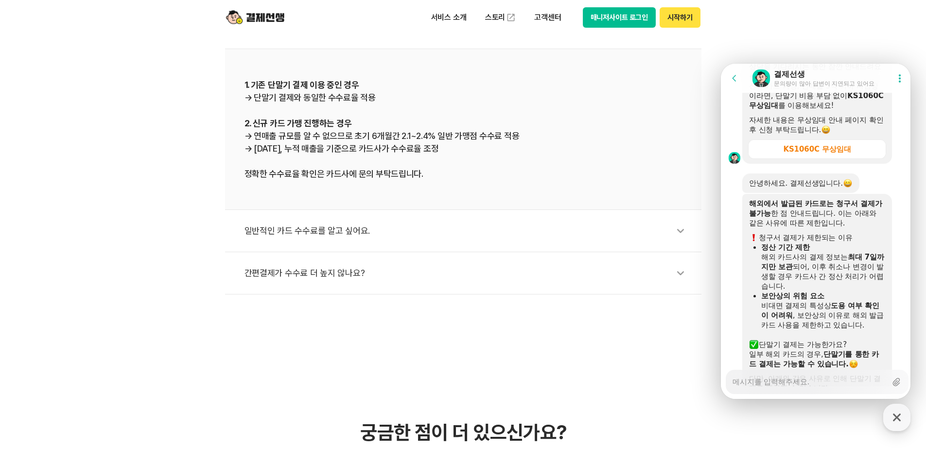
scroll to position [1455, 0]
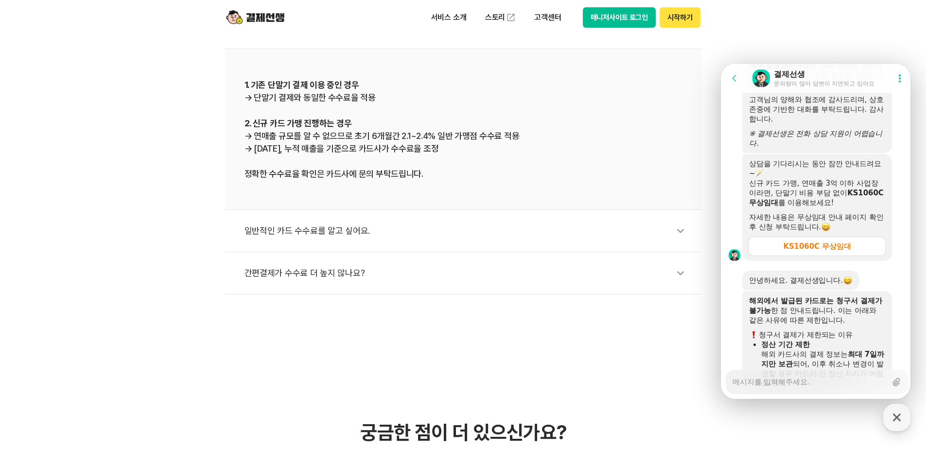
click at [824, 251] on div "KS1060C 무상임대" at bounding box center [817, 247] width 68 height 10
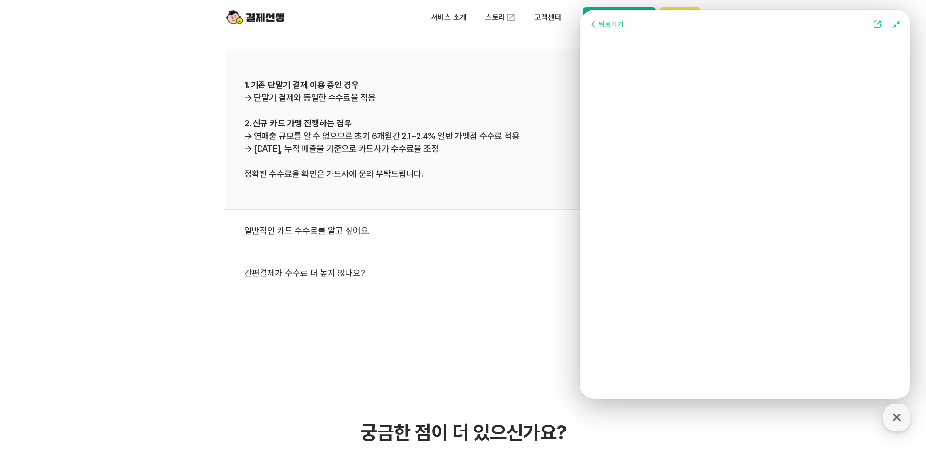
click at [595, 23] on icon at bounding box center [594, 24] width 10 height 10
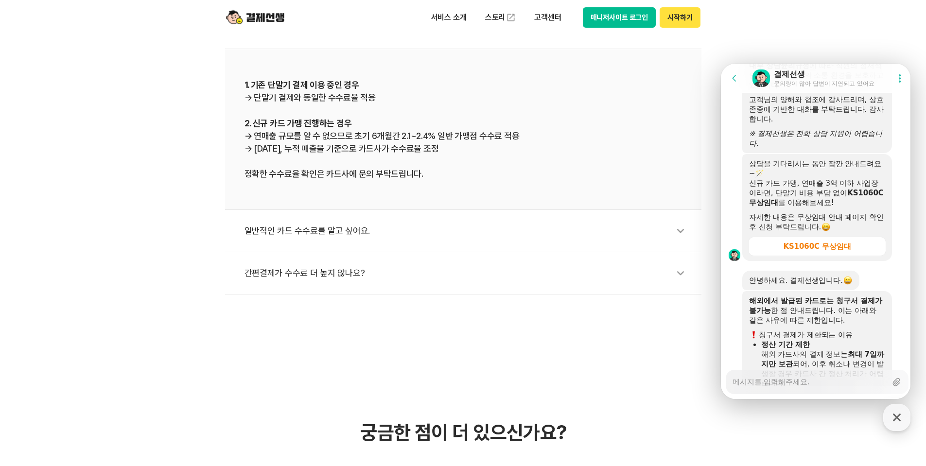
click at [784, 386] on textarea "Messenger Input Textarea" at bounding box center [809, 378] width 154 height 17
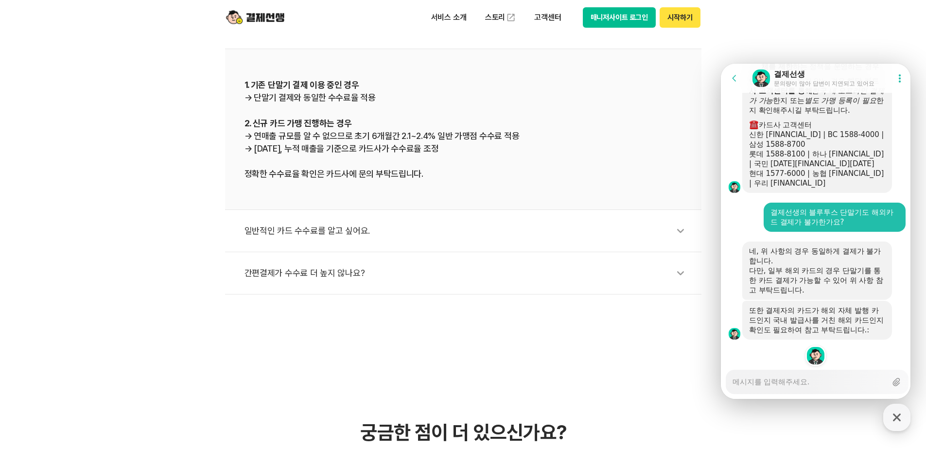
scroll to position [1991, 0]
click at [812, 389] on div "Messenger Input Textarea" at bounding box center [809, 381] width 154 height 23
click at [808, 381] on textarea "Messenger Input Textarea" at bounding box center [809, 378] width 154 height 17
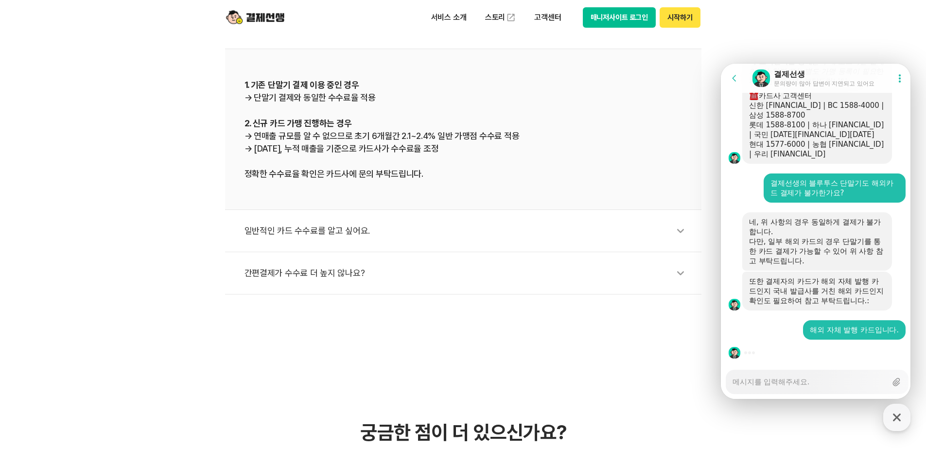
scroll to position [729, 0]
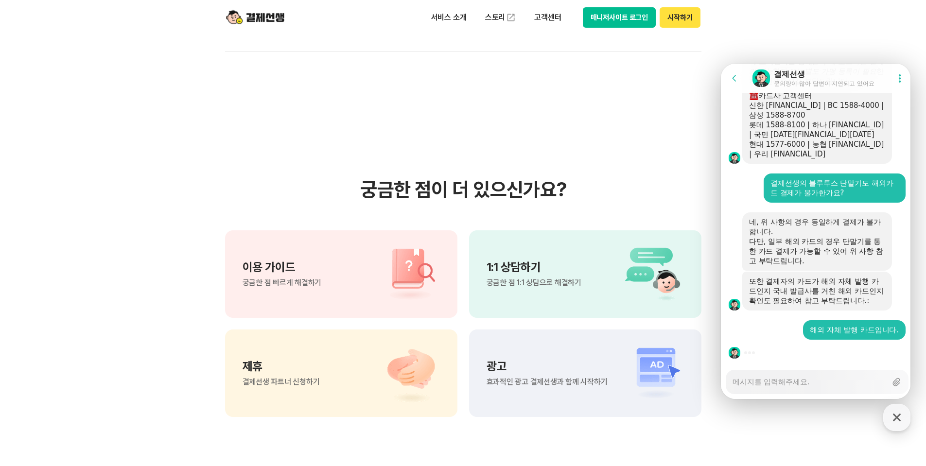
click at [804, 382] on textarea "Messenger Input Textarea" at bounding box center [809, 378] width 154 height 17
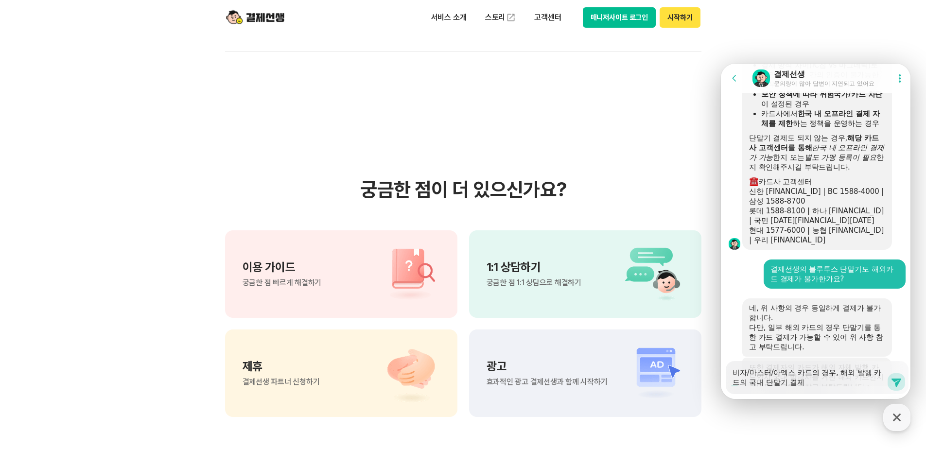
scroll to position [1902, 0]
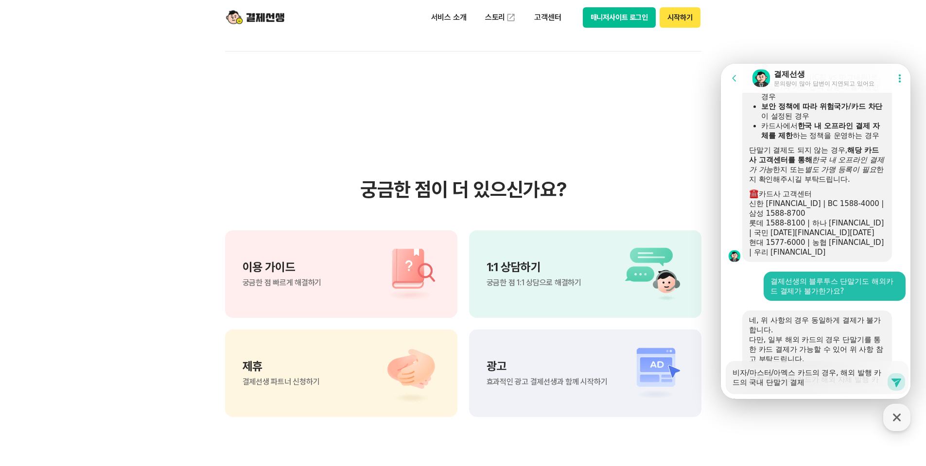
click at [761, 384] on textarea "비자/마스터/아멕스 카드의 경우, 해외 발행 카드의 국내 단말기 결제" at bounding box center [809, 374] width 154 height 26
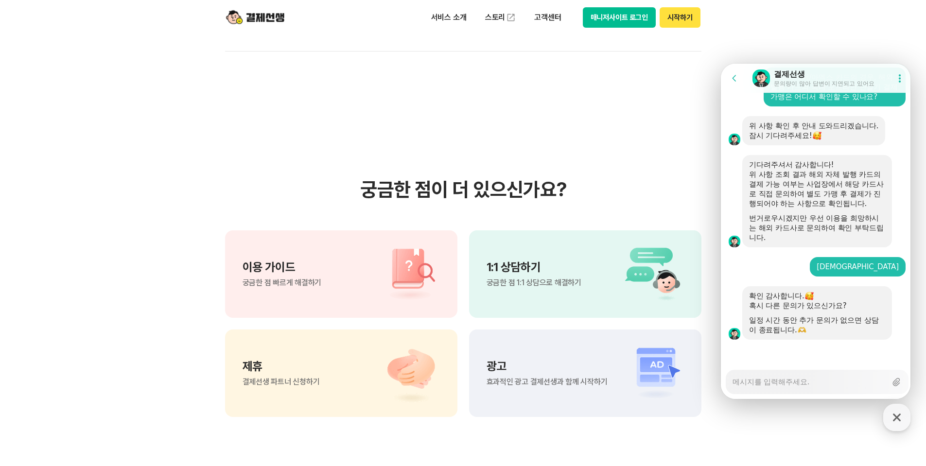
scroll to position [2380, 0]
click at [771, 380] on textarea "Messenger Input Textarea" at bounding box center [809, 378] width 154 height 17
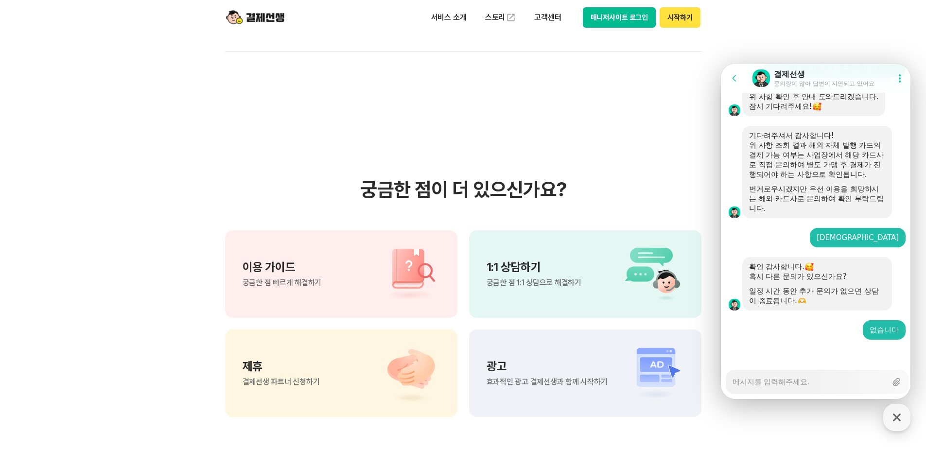
scroll to position [2409, 0]
